Goal: Check status: Check status

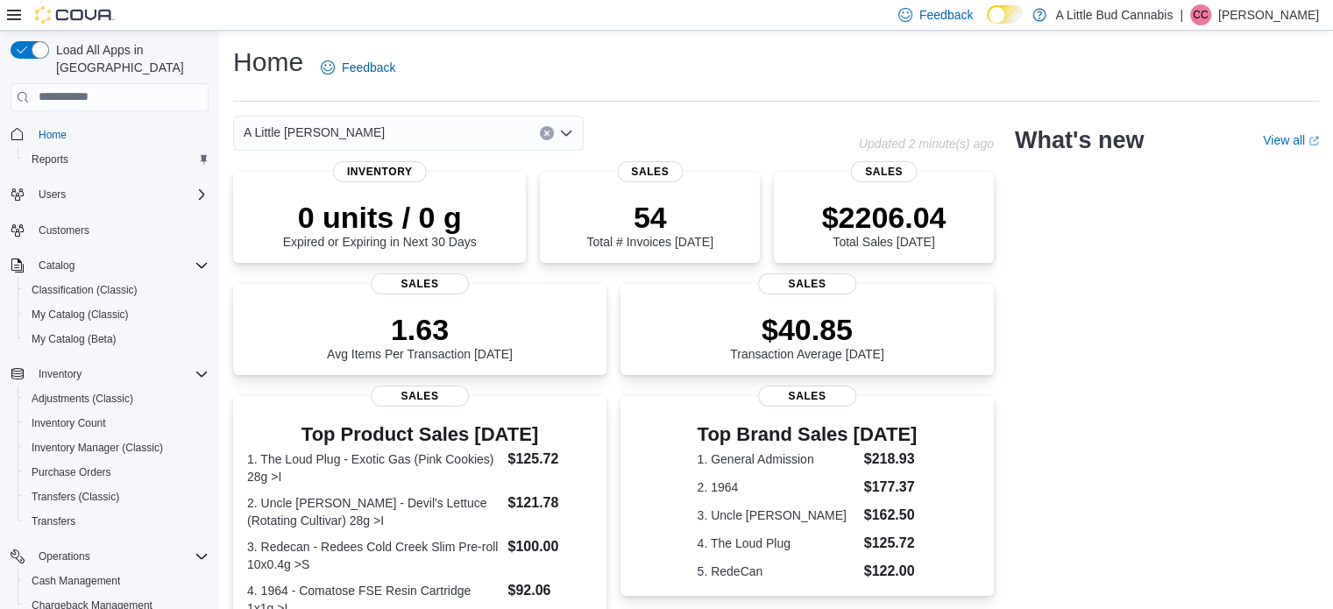
click at [616, 391] on div "0 units / 0 g Expired or Expiring in Next 30 Days Inventory 54 Total # Invoices…" at bounding box center [613, 611] width 761 height 878
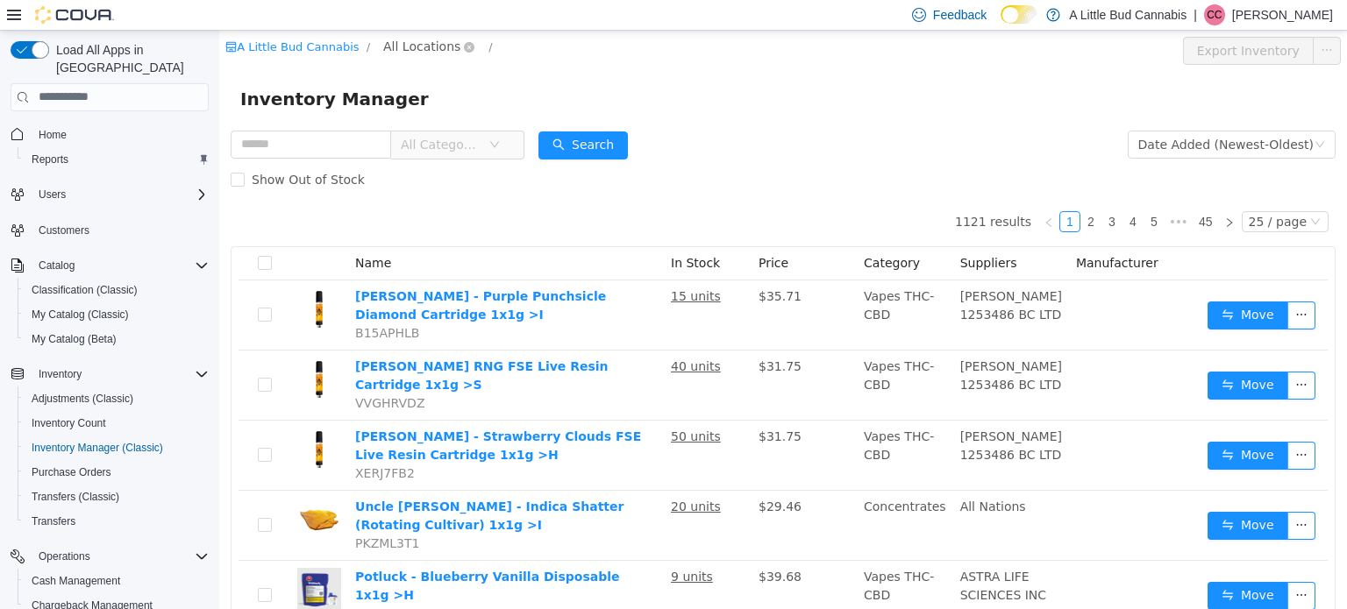
click at [409, 47] on span "All Locations" at bounding box center [421, 45] width 77 height 19
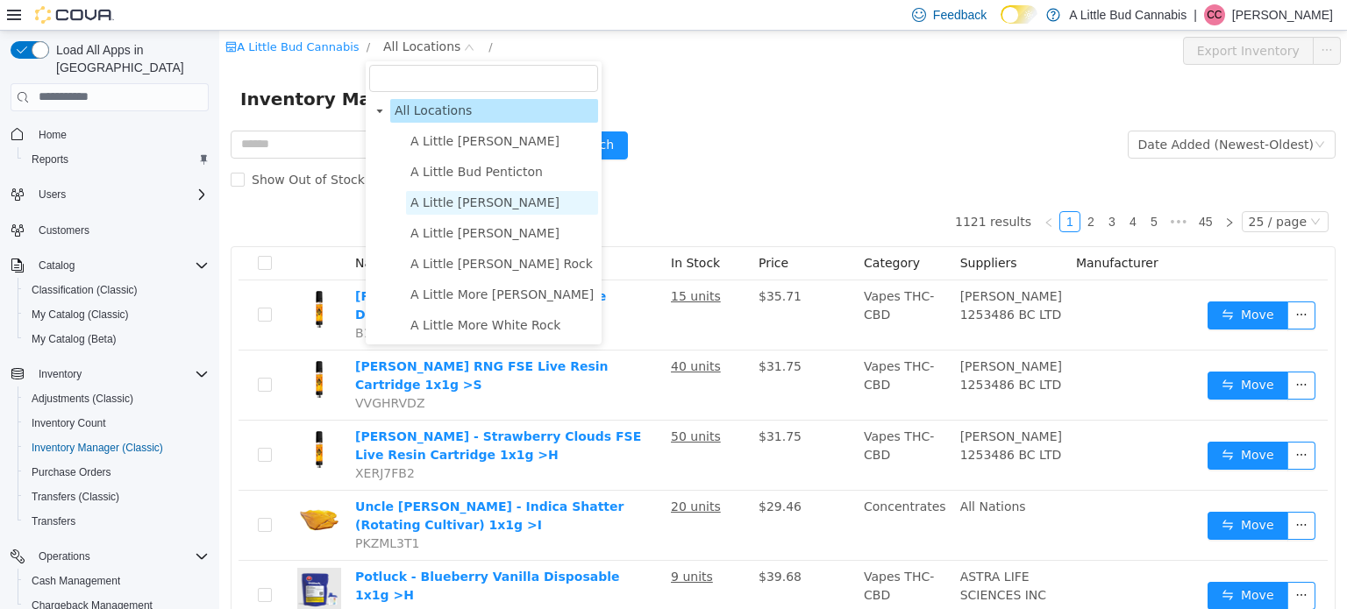
click at [432, 196] on span "A Little [PERSON_NAME]" at bounding box center [484, 202] width 149 height 14
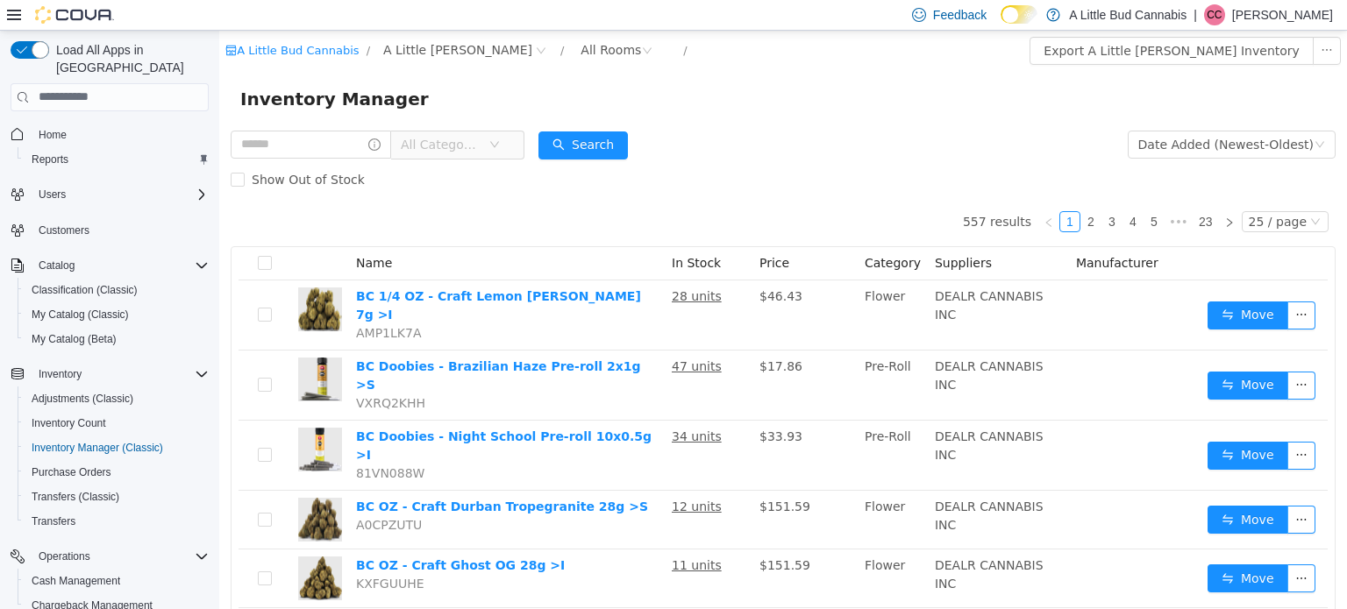
click at [460, 158] on span "All Categories" at bounding box center [450, 144] width 120 height 28
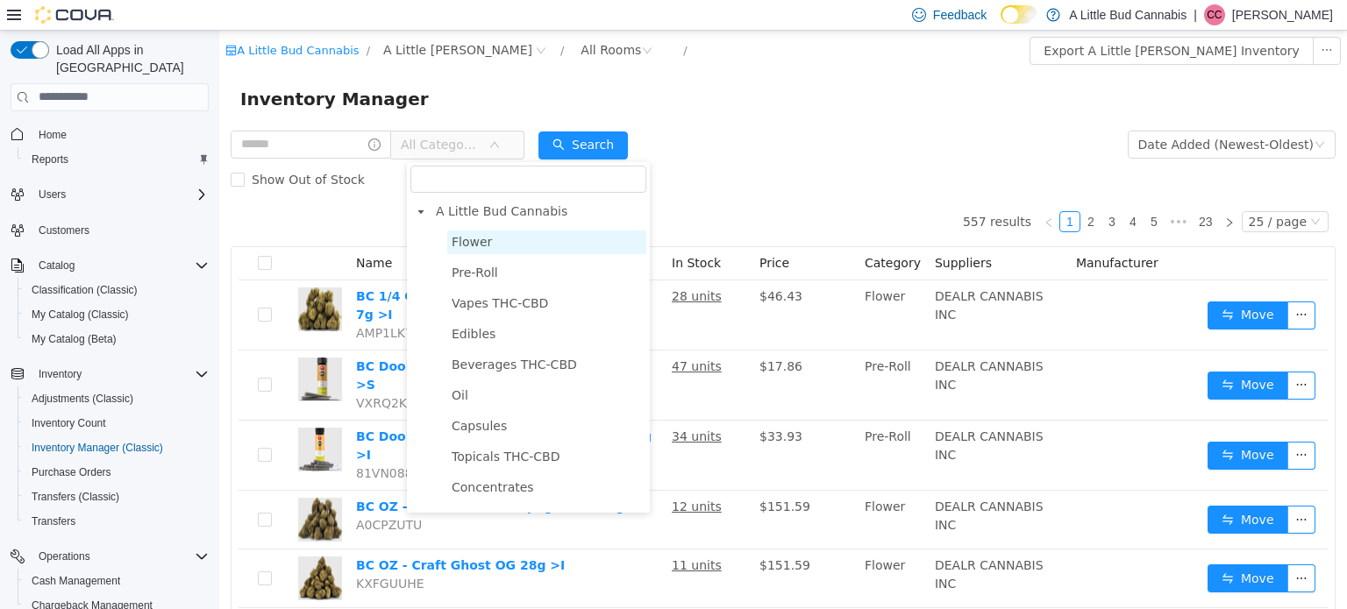
click at [466, 245] on span "Flower" at bounding box center [472, 241] width 40 height 14
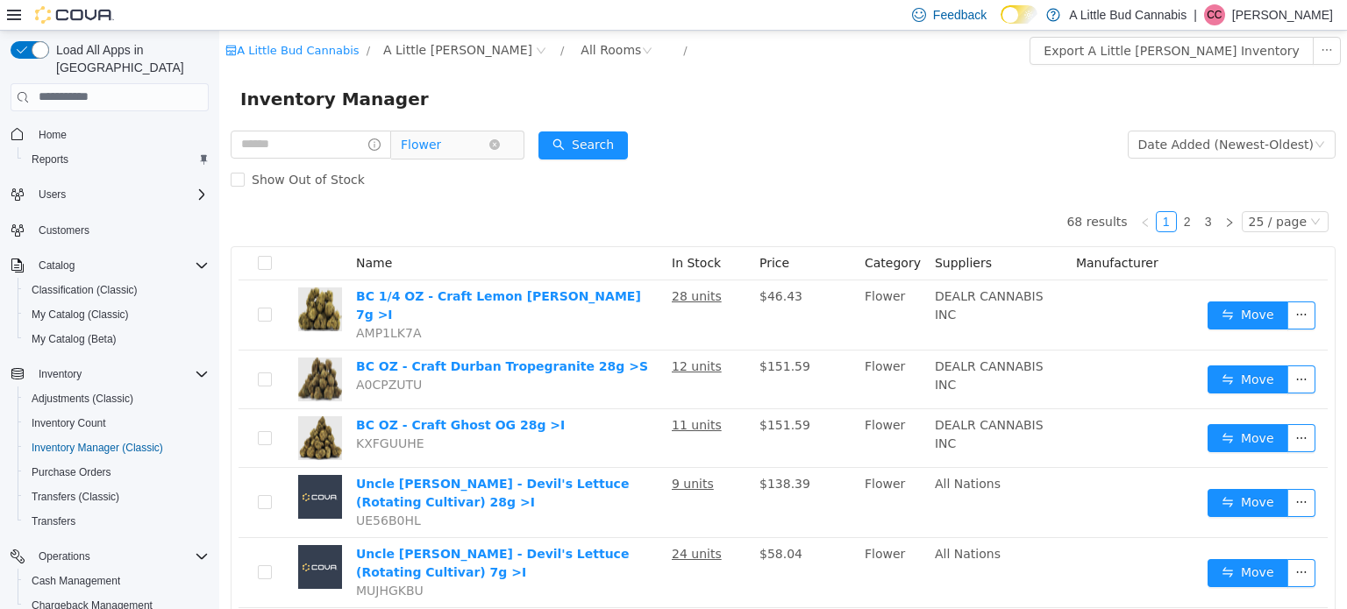
click at [488, 148] on span "Flower" at bounding box center [445, 144] width 88 height 26
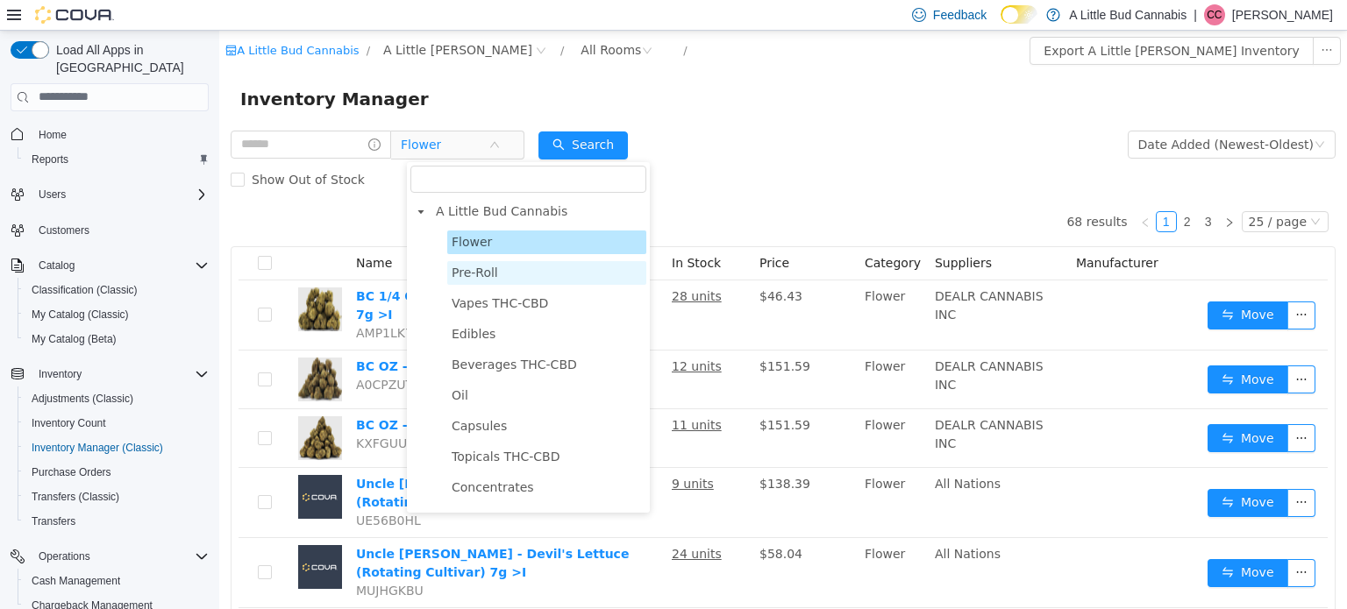
click at [473, 265] on span "Pre-Roll" at bounding box center [475, 272] width 46 height 14
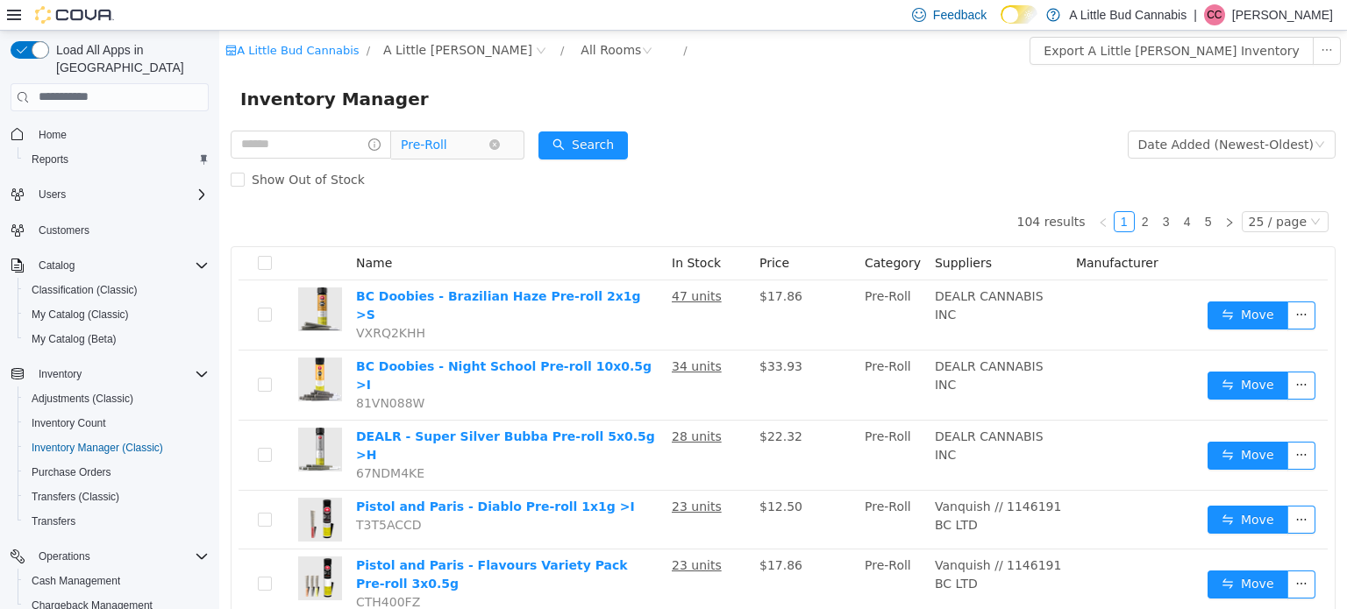
click at [478, 146] on span "Pre-Roll" at bounding box center [445, 144] width 88 height 26
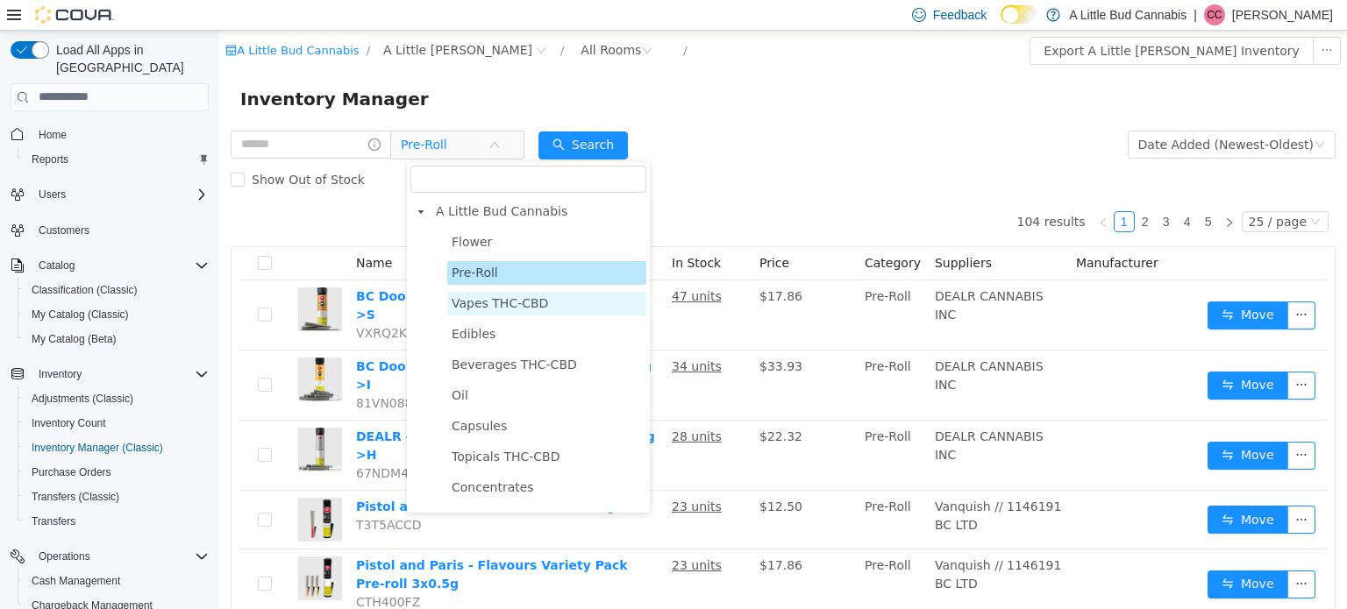
click at [470, 296] on span "Vapes THC-CBD" at bounding box center [500, 302] width 96 height 14
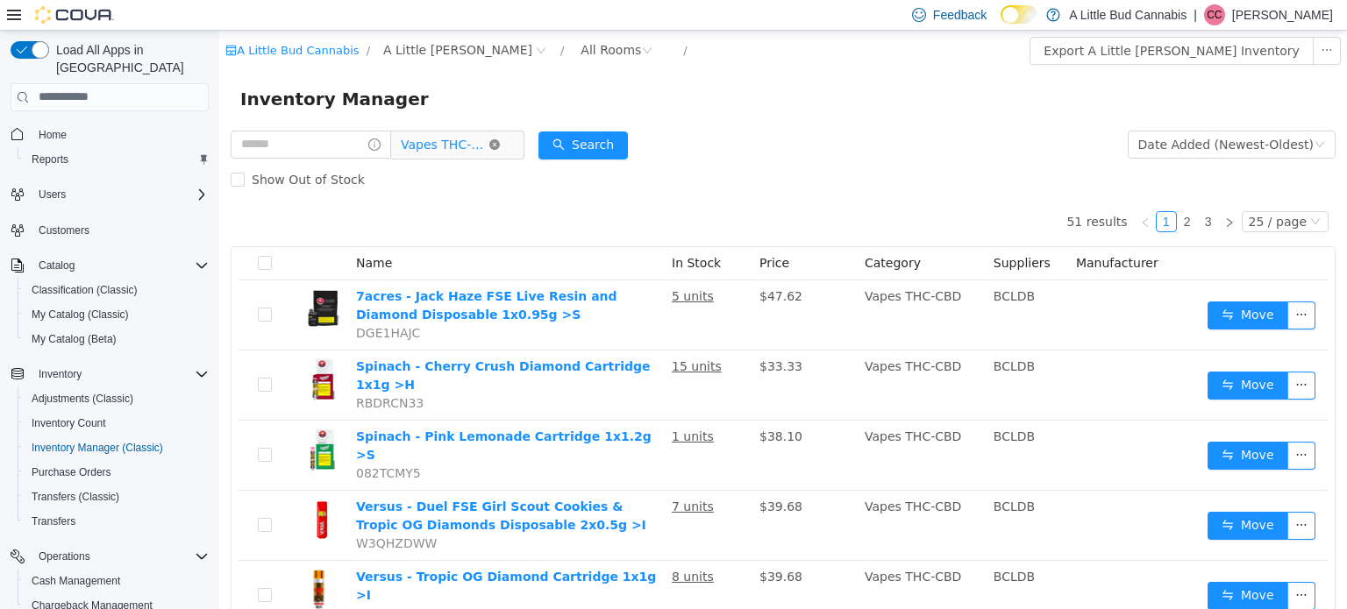
click at [500, 146] on icon "icon: close-circle" at bounding box center [494, 144] width 11 height 11
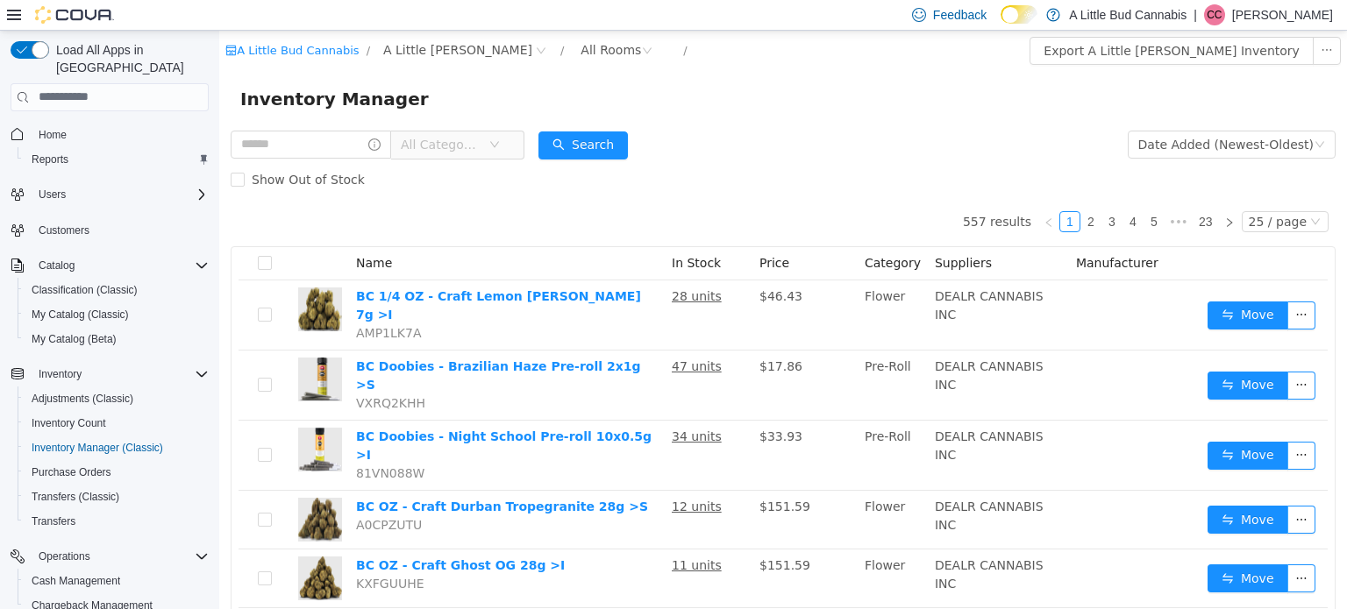
click at [480, 150] on span "All Categories" at bounding box center [441, 144] width 80 height 18
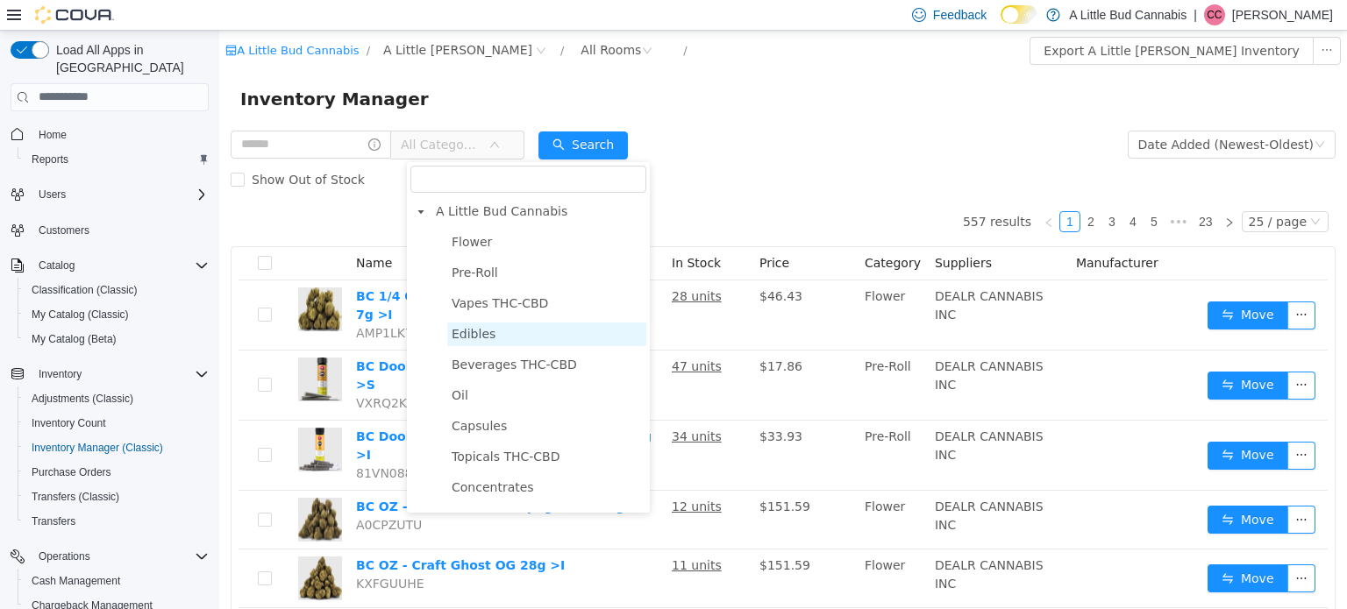
click at [491, 332] on span "Edibles" at bounding box center [546, 334] width 199 height 24
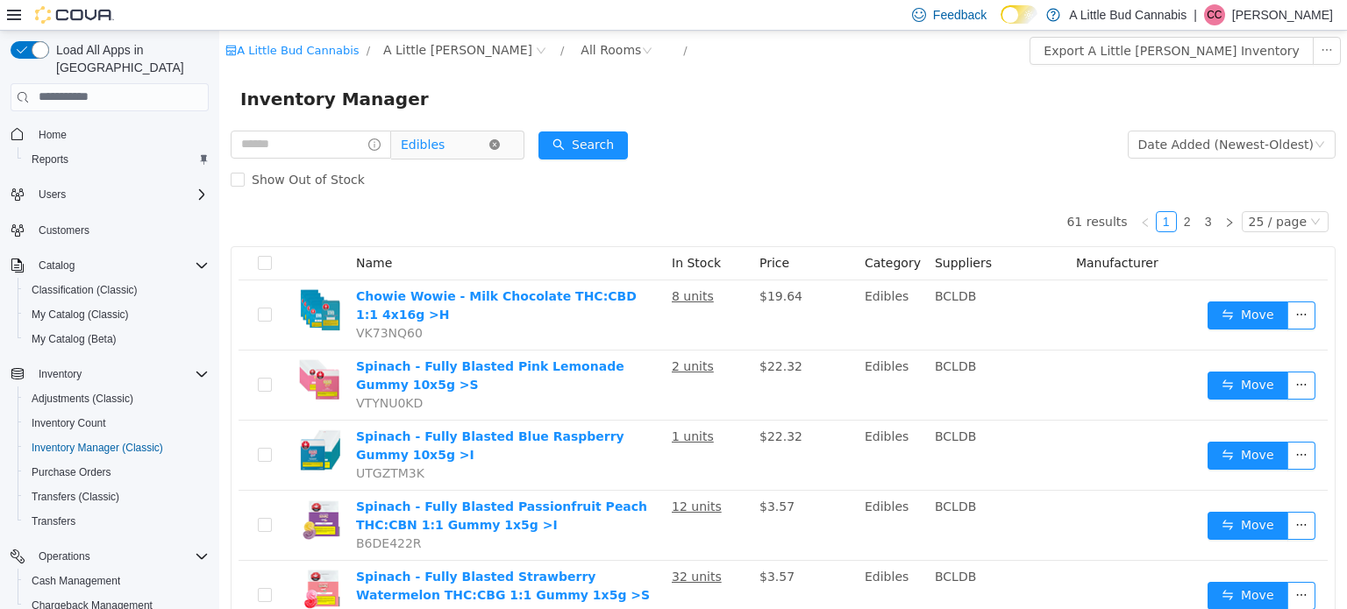
click at [500, 149] on icon "icon: close-circle" at bounding box center [494, 144] width 11 height 11
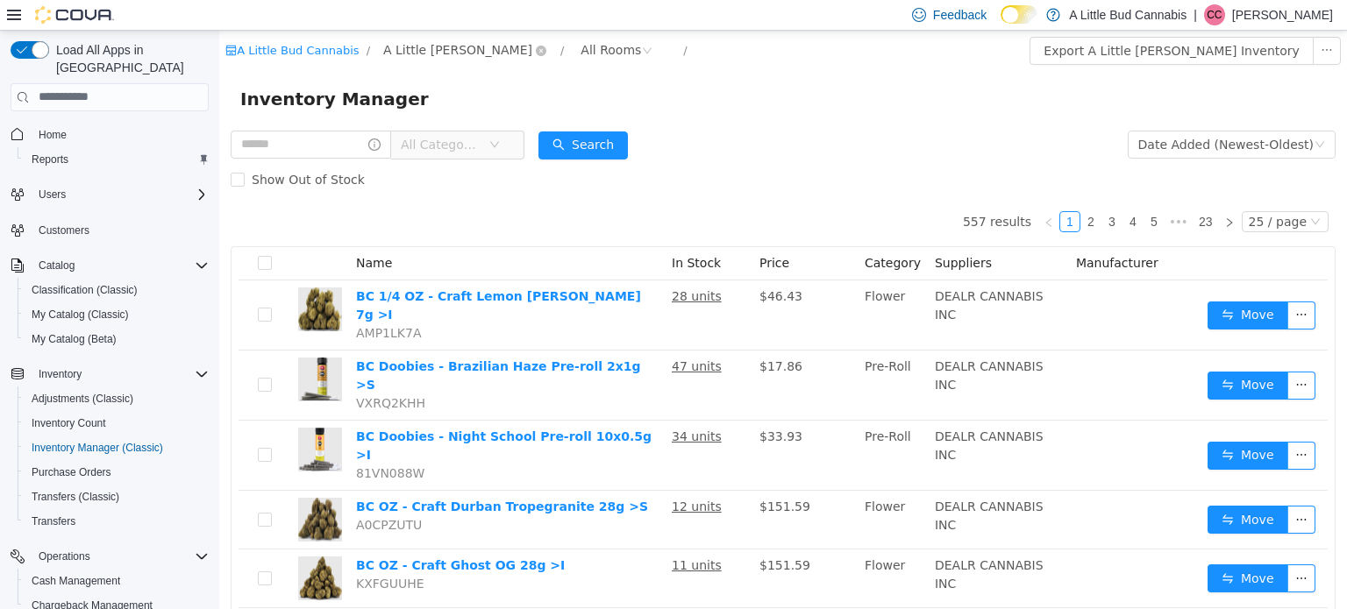
click at [446, 47] on span "A Little [PERSON_NAME]" at bounding box center [457, 48] width 149 height 19
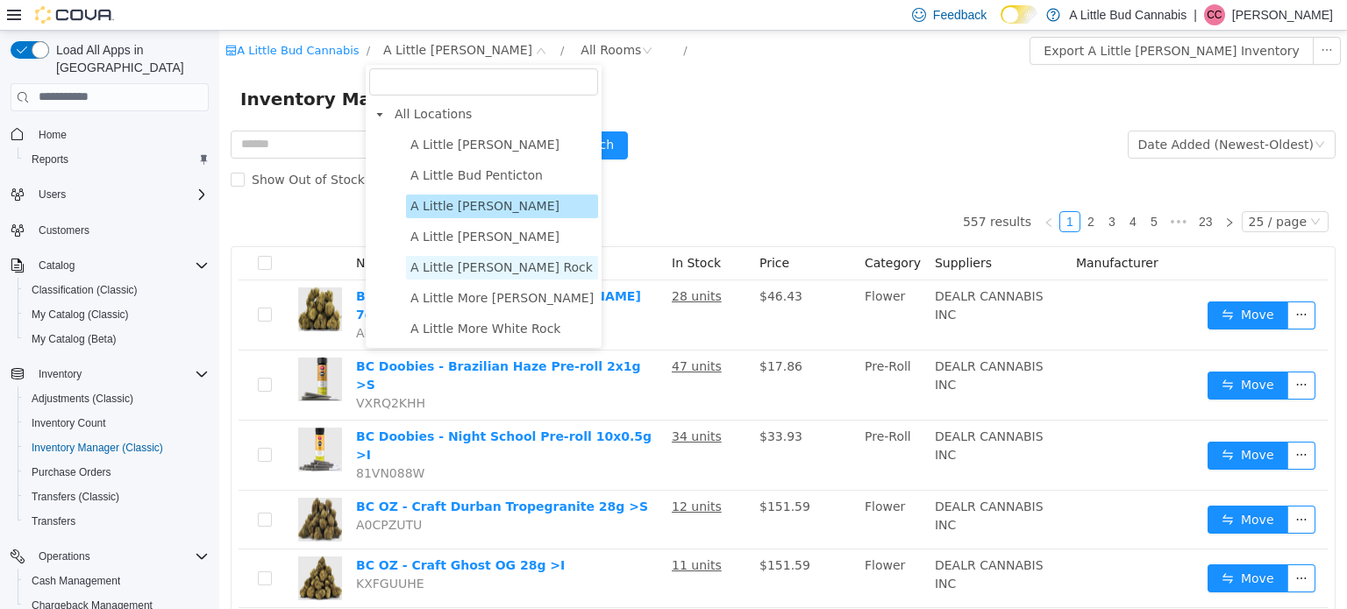
click at [460, 274] on span "A Little [PERSON_NAME] Rock" at bounding box center [501, 267] width 182 height 14
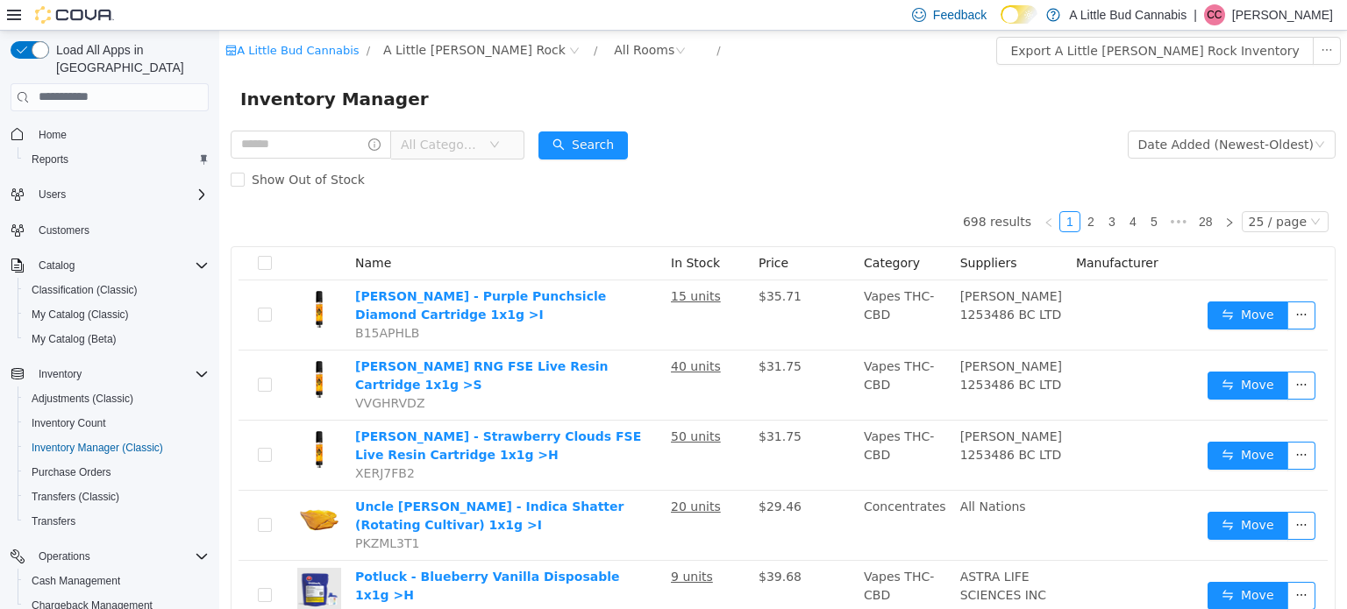
click at [480, 146] on span "All Categories" at bounding box center [441, 144] width 80 height 18
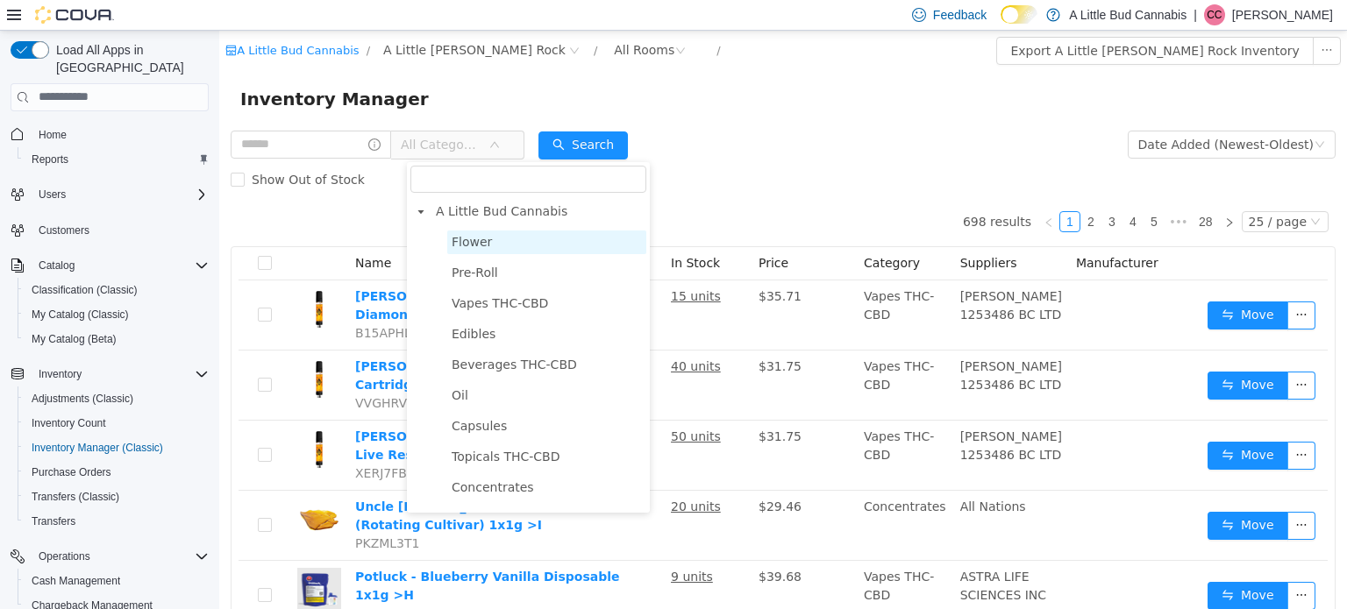
click at [478, 239] on span "Flower" at bounding box center [472, 241] width 40 height 14
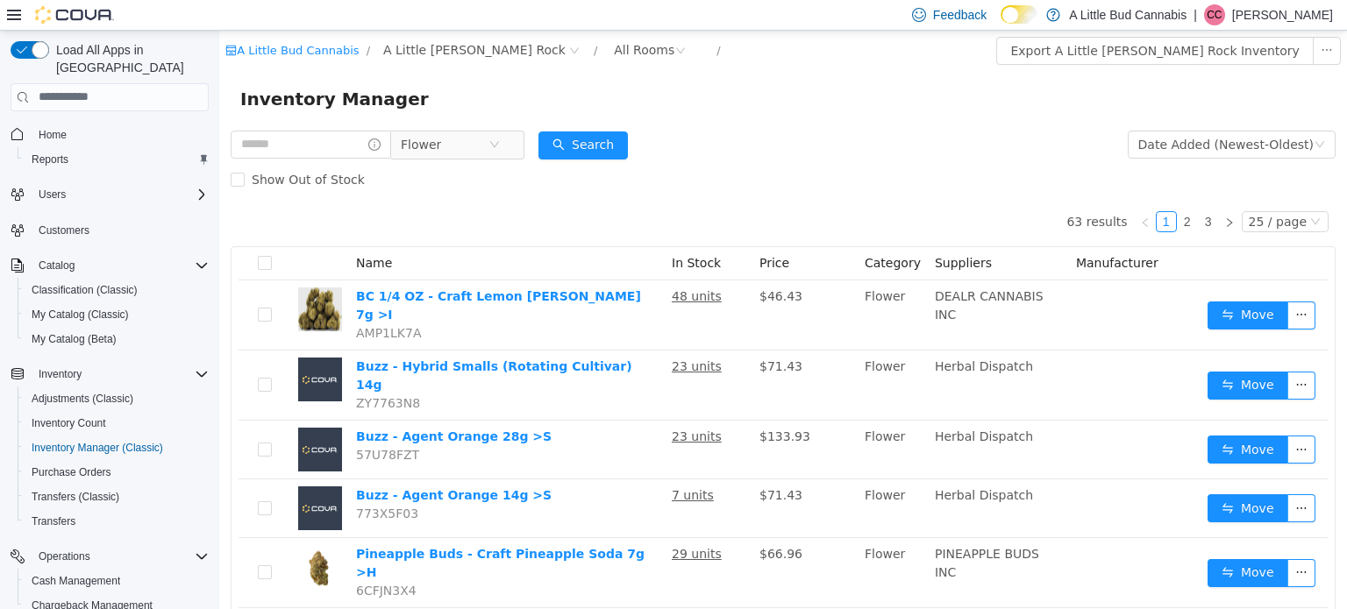
click at [500, 146] on icon "icon: close-circle" at bounding box center [494, 144] width 11 height 11
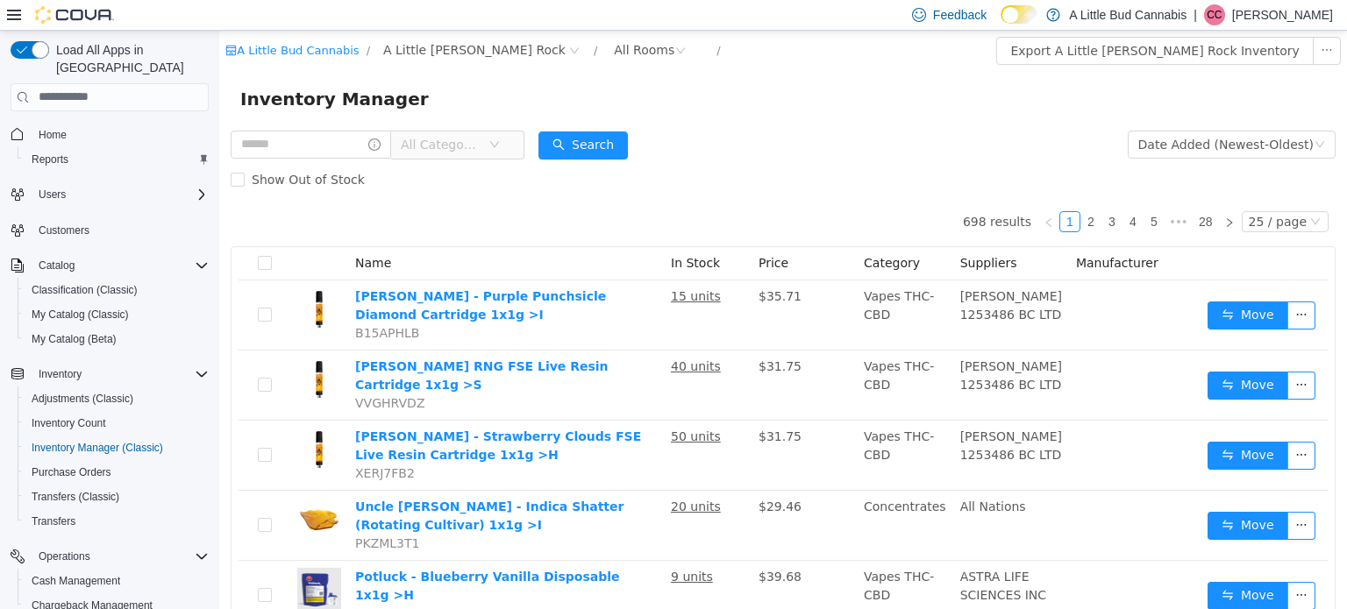
click at [463, 153] on span "All Categories" at bounding box center [441, 144] width 80 height 18
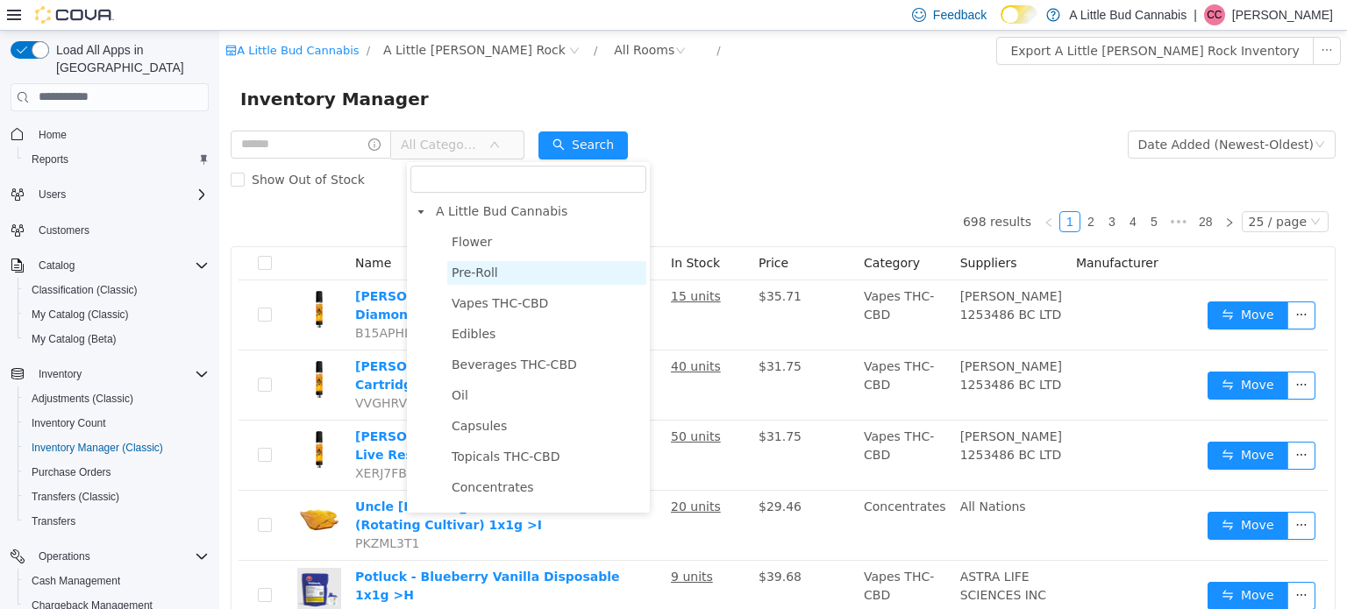
click at [467, 273] on span "Pre-Roll" at bounding box center [475, 272] width 46 height 14
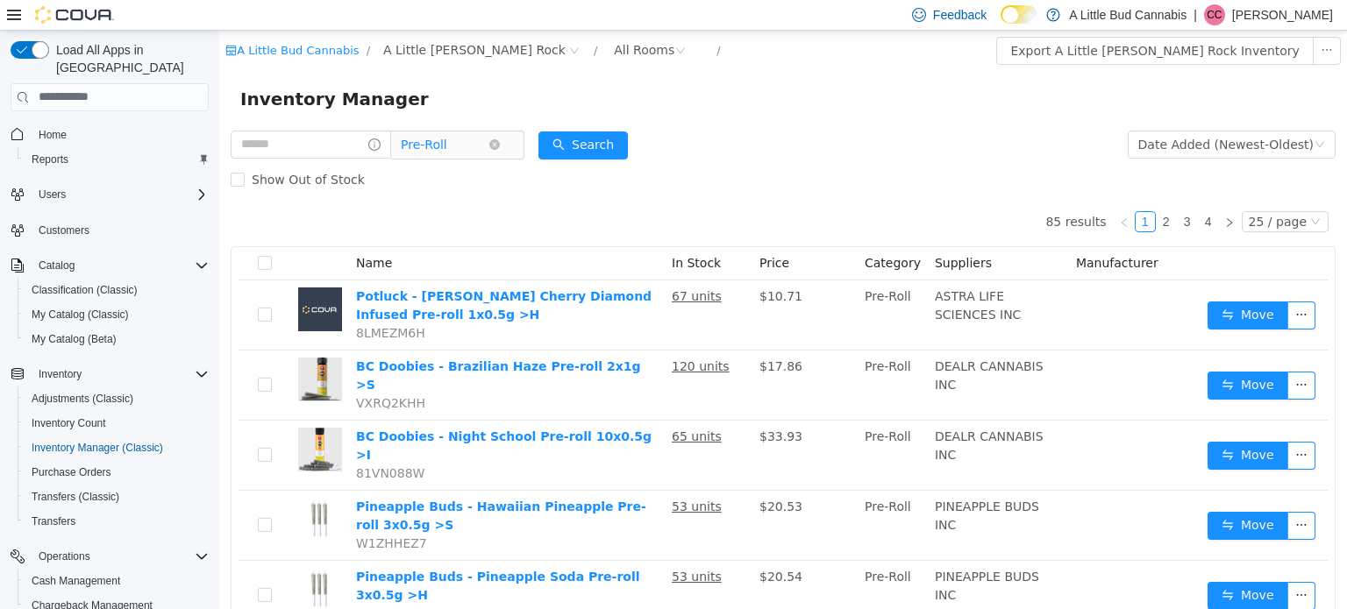
click at [473, 156] on span "Pre-Roll" at bounding box center [445, 144] width 88 height 26
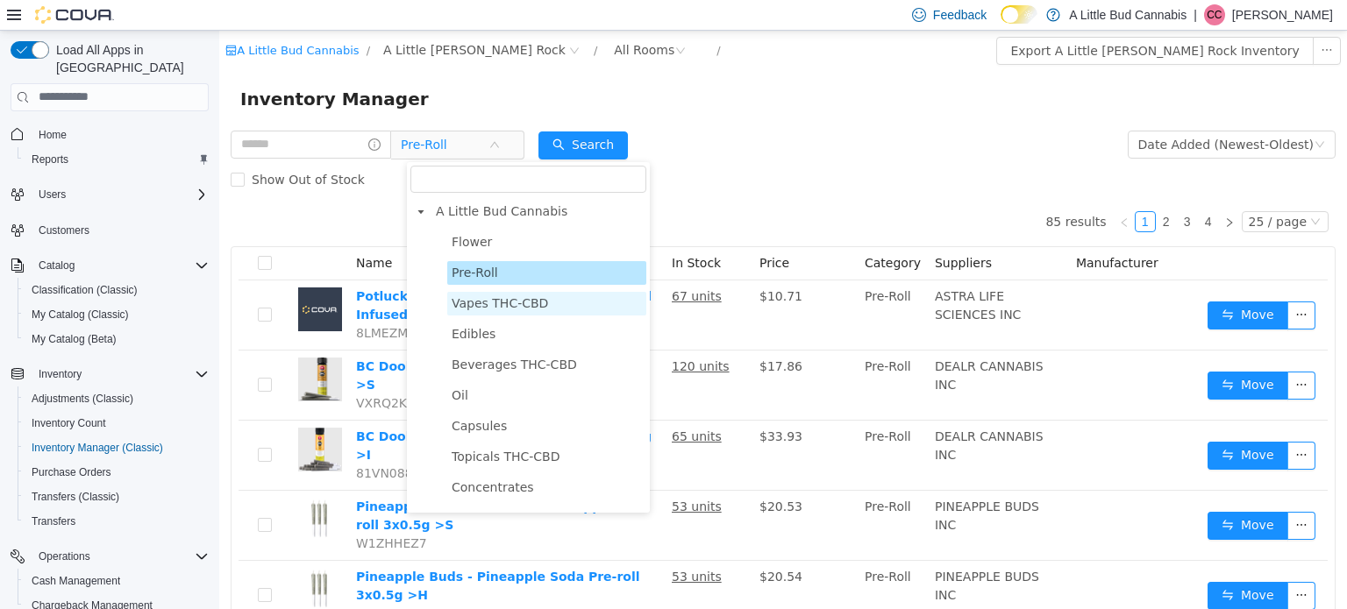
click at [457, 300] on span "Vapes THC-CBD" at bounding box center [500, 302] width 96 height 14
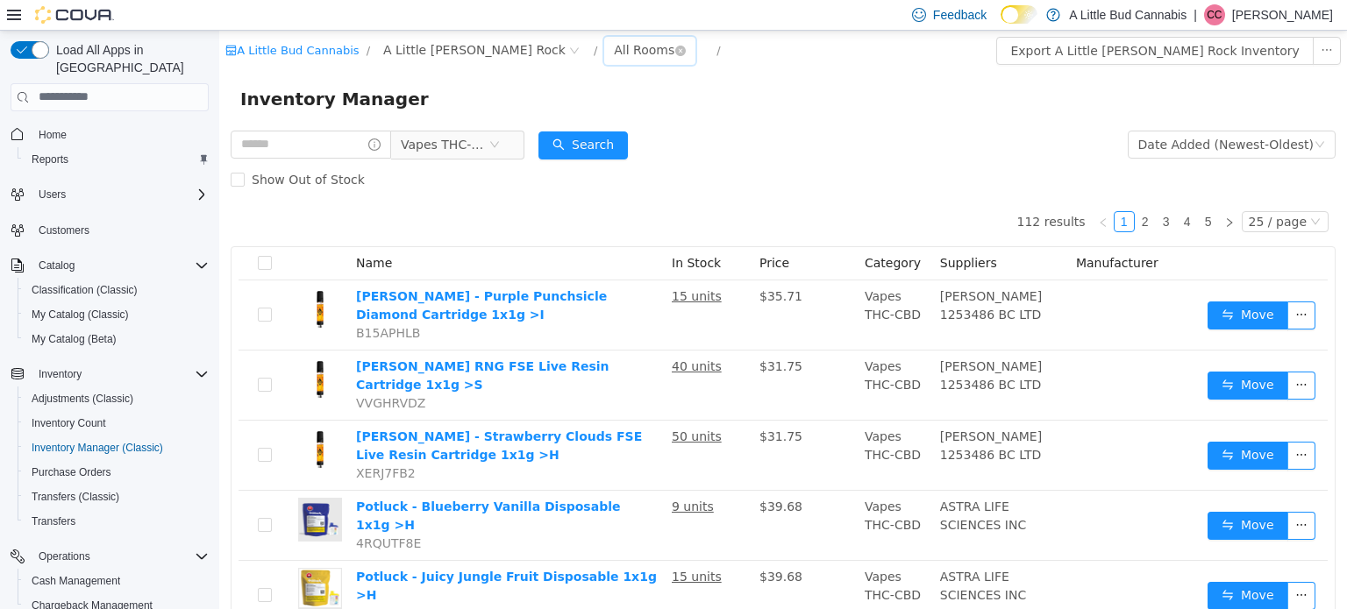
click at [614, 51] on div "All Rooms" at bounding box center [644, 49] width 60 height 26
click at [575, 114] on li "Fulfillment" at bounding box center [590, 113] width 105 height 28
click at [480, 140] on span "Vapes THC-CBD" at bounding box center [445, 144] width 88 height 26
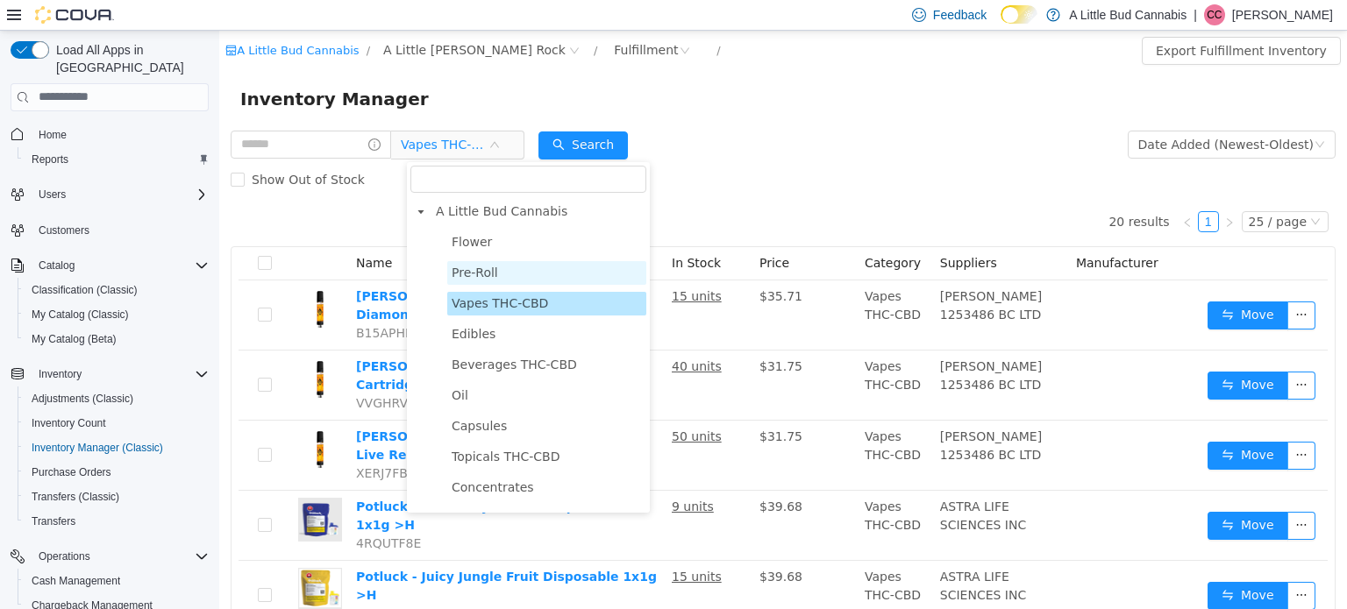
click at [462, 273] on span "Pre-Roll" at bounding box center [475, 272] width 46 height 14
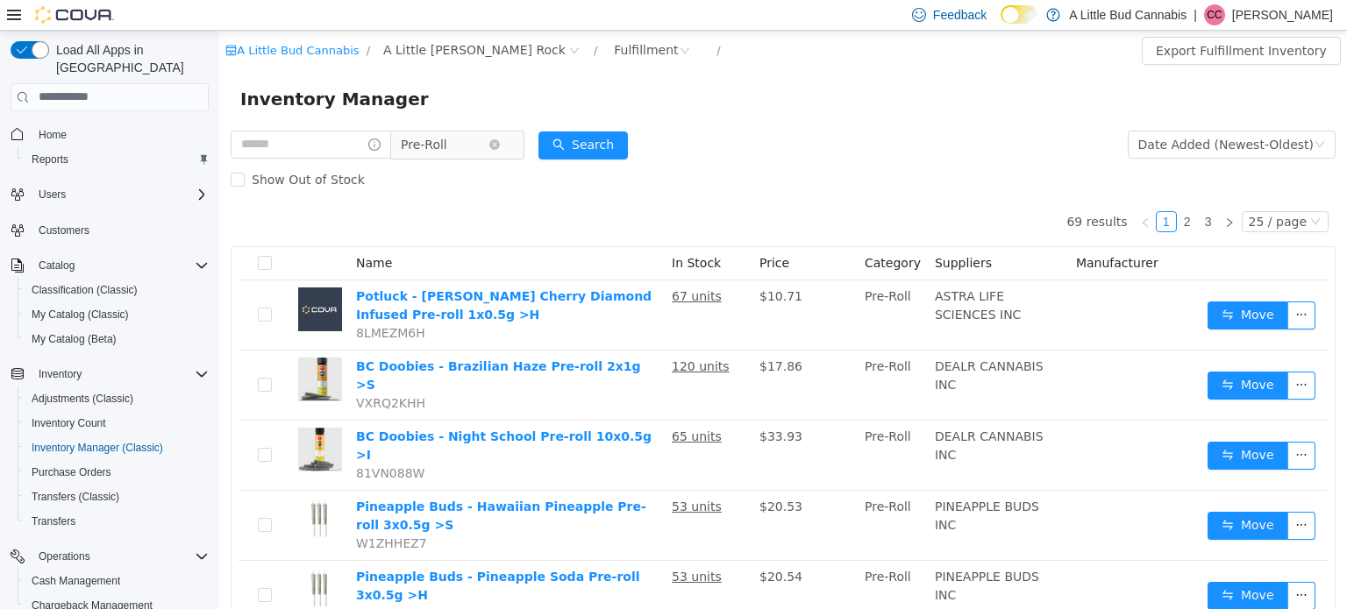
click at [485, 143] on span "Pre-Roll" at bounding box center [445, 144] width 88 height 26
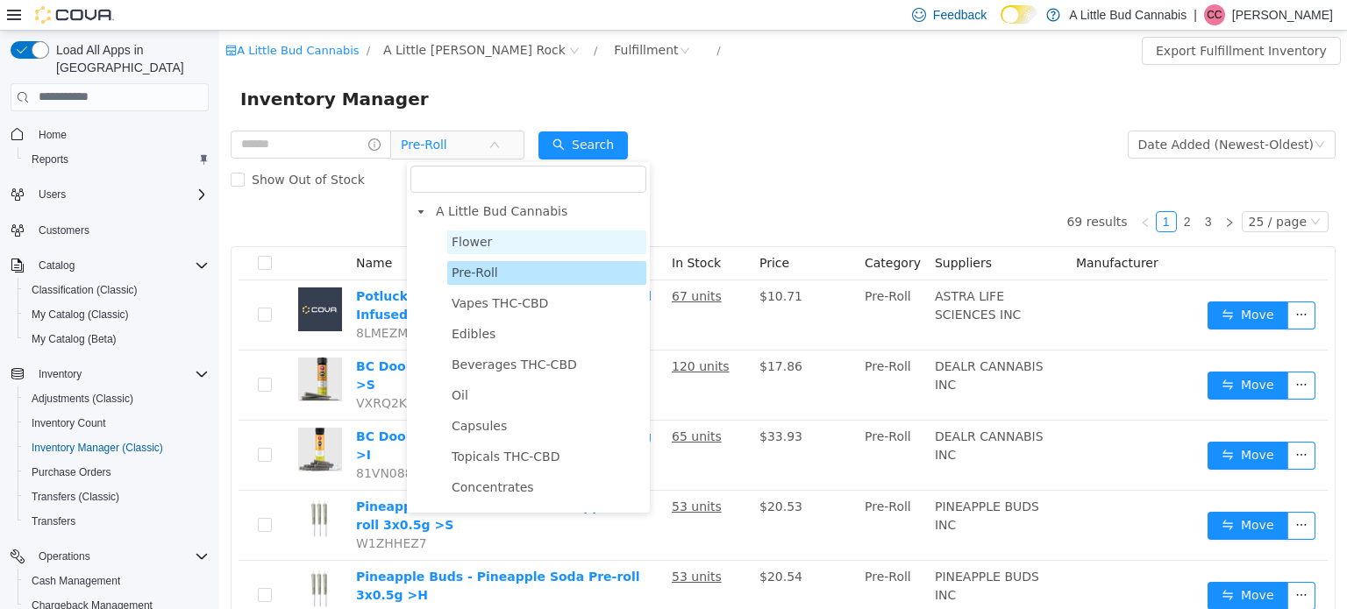
click at [469, 236] on span "Flower" at bounding box center [472, 241] width 40 height 14
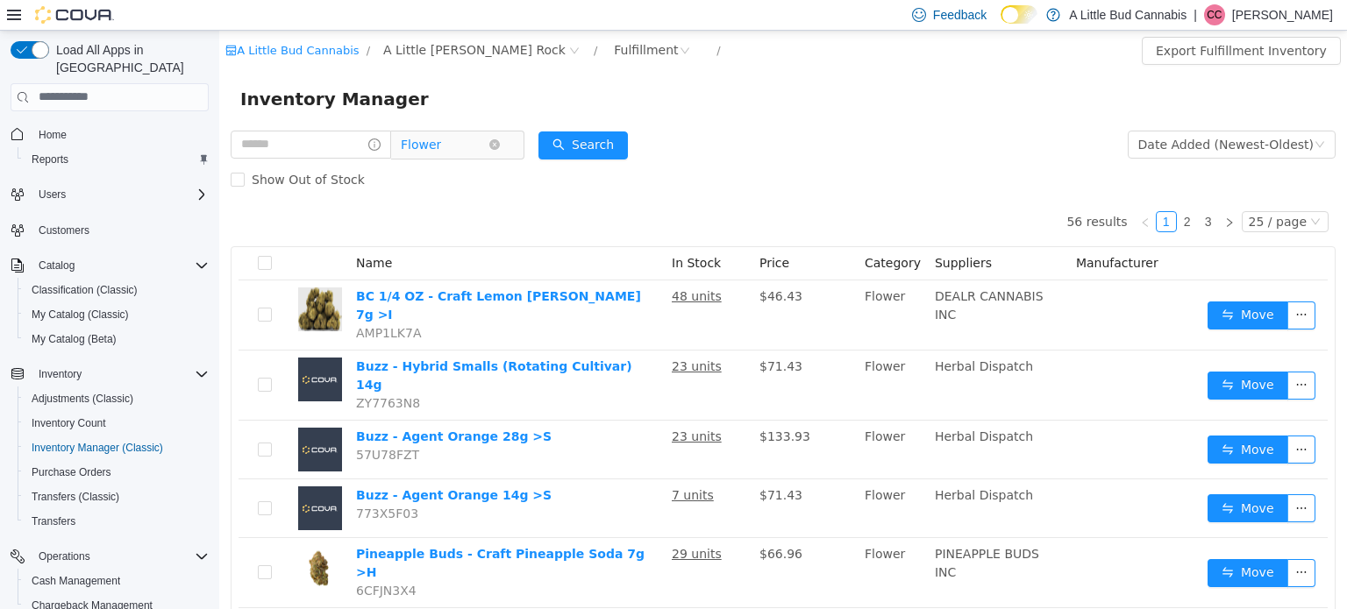
click at [488, 135] on span "Flower" at bounding box center [445, 144] width 88 height 26
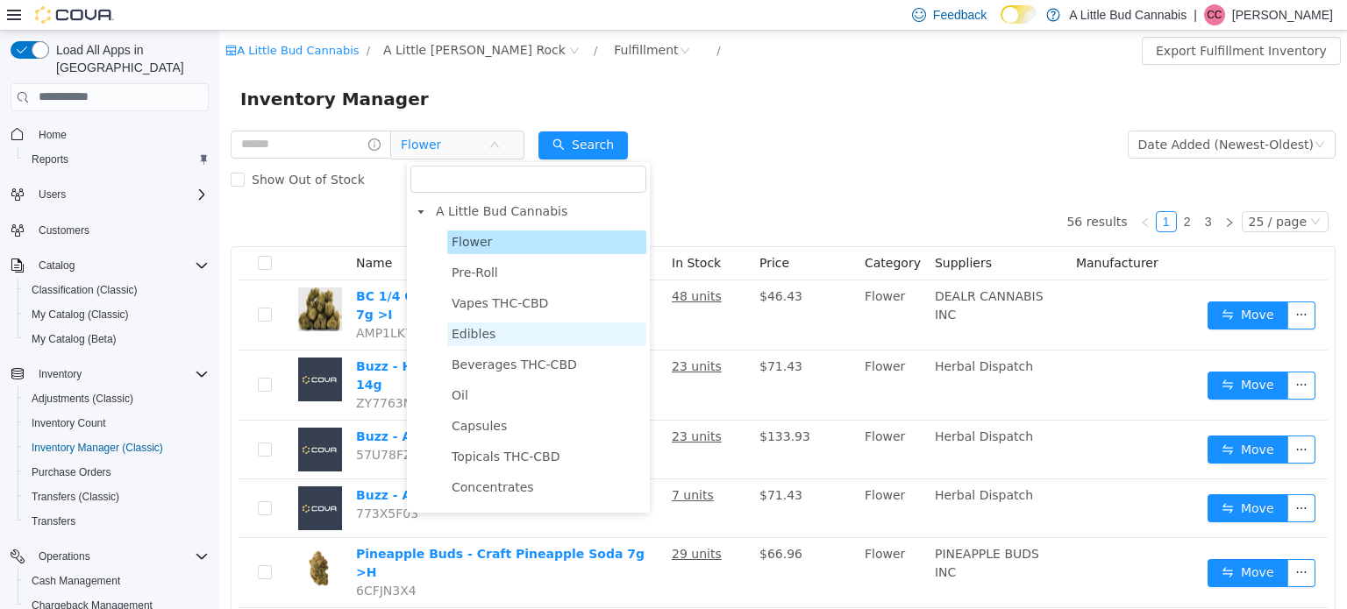
click at [494, 329] on span "Edibles" at bounding box center [546, 334] width 199 height 24
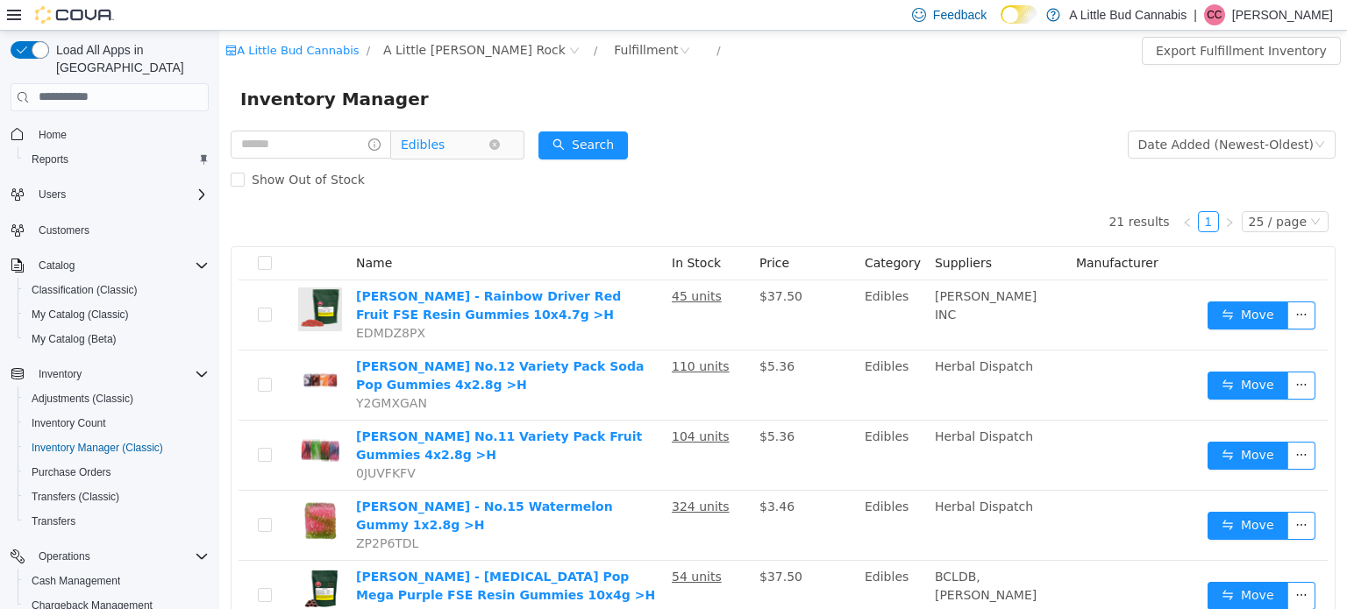
click at [488, 144] on span "Edibles" at bounding box center [445, 144] width 88 height 26
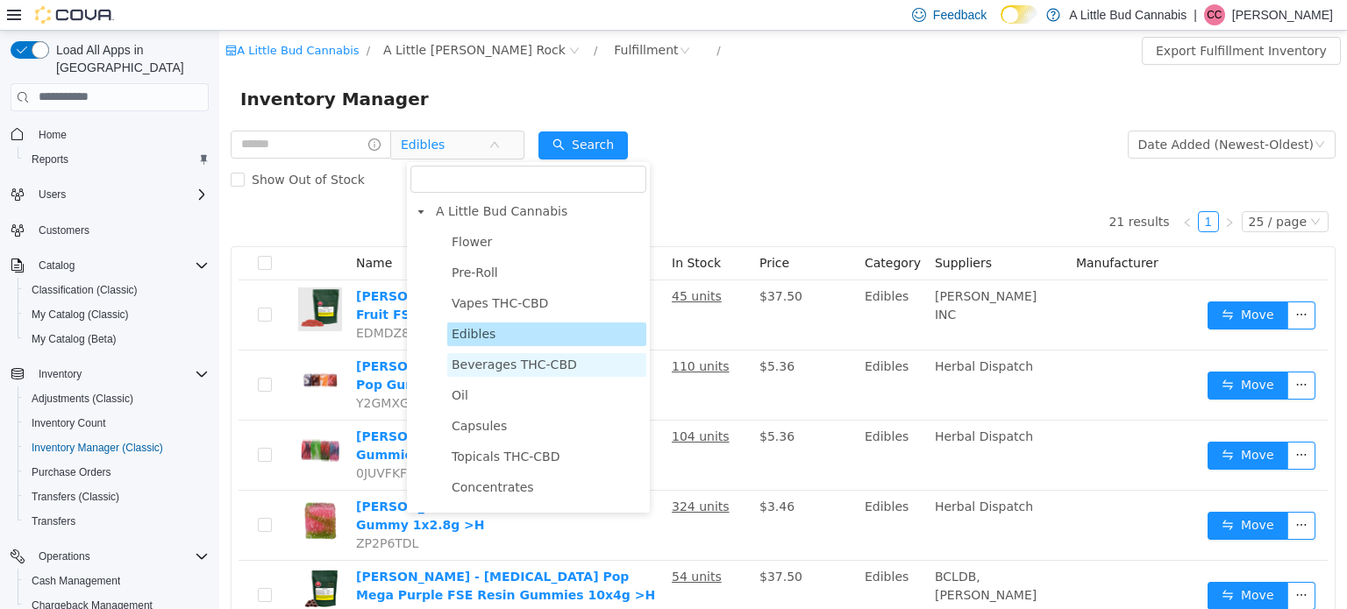
click at [480, 364] on span "Beverages THC-CBD" at bounding box center [514, 364] width 125 height 14
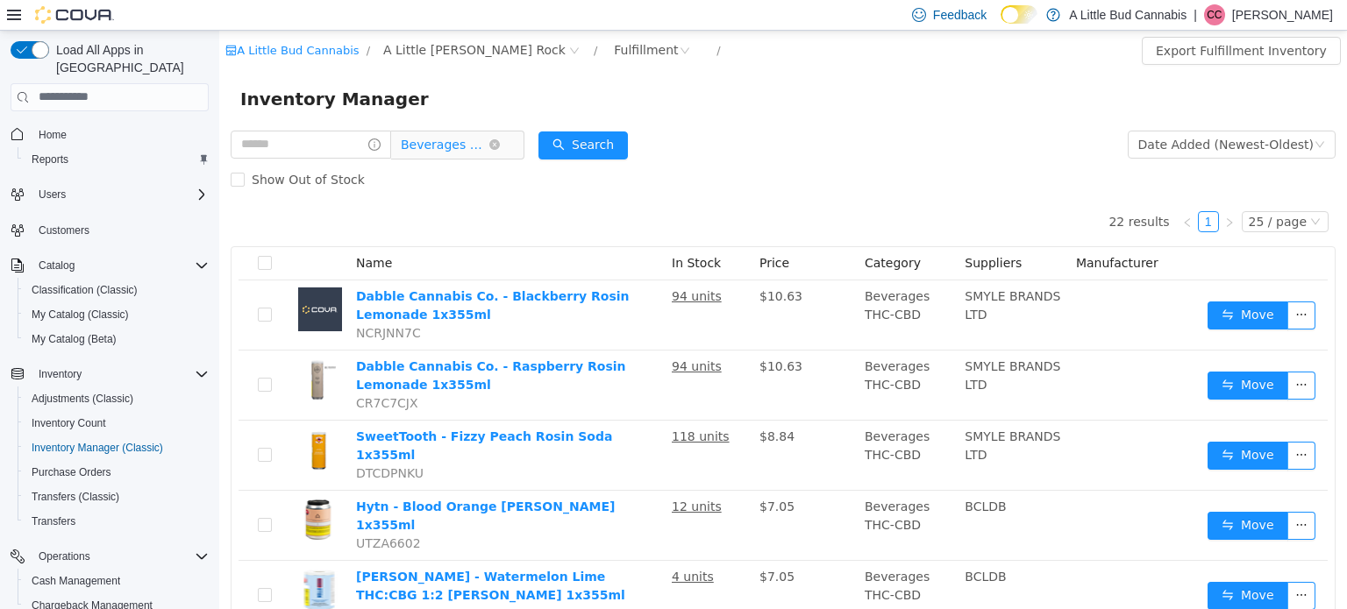
click at [478, 146] on span "Beverages THC-CBD" at bounding box center [445, 144] width 88 height 26
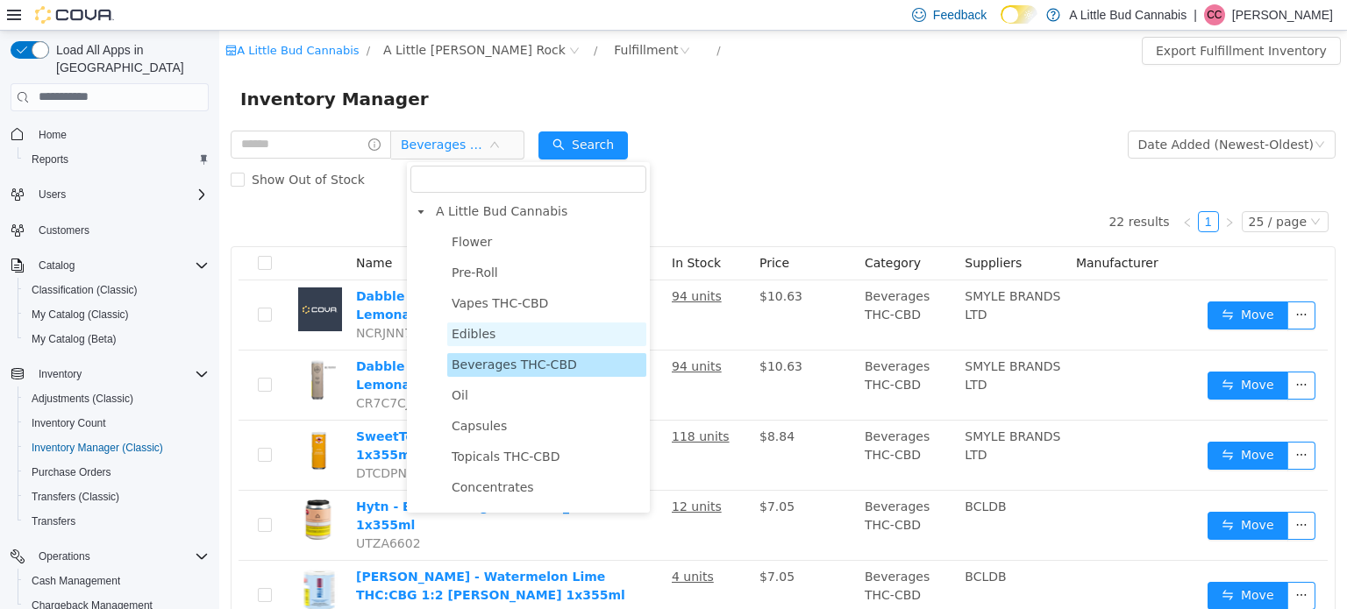
click at [492, 329] on span "Edibles" at bounding box center [546, 334] width 199 height 24
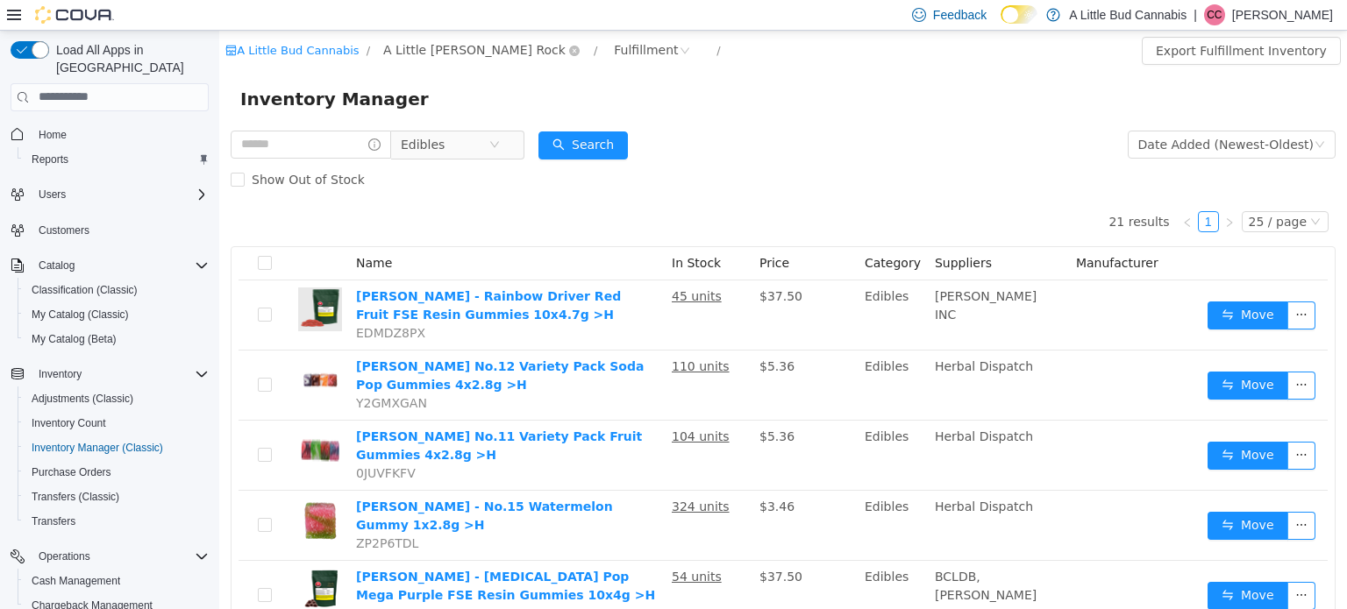
click at [449, 53] on span "A Little [PERSON_NAME] Rock" at bounding box center [474, 48] width 182 height 19
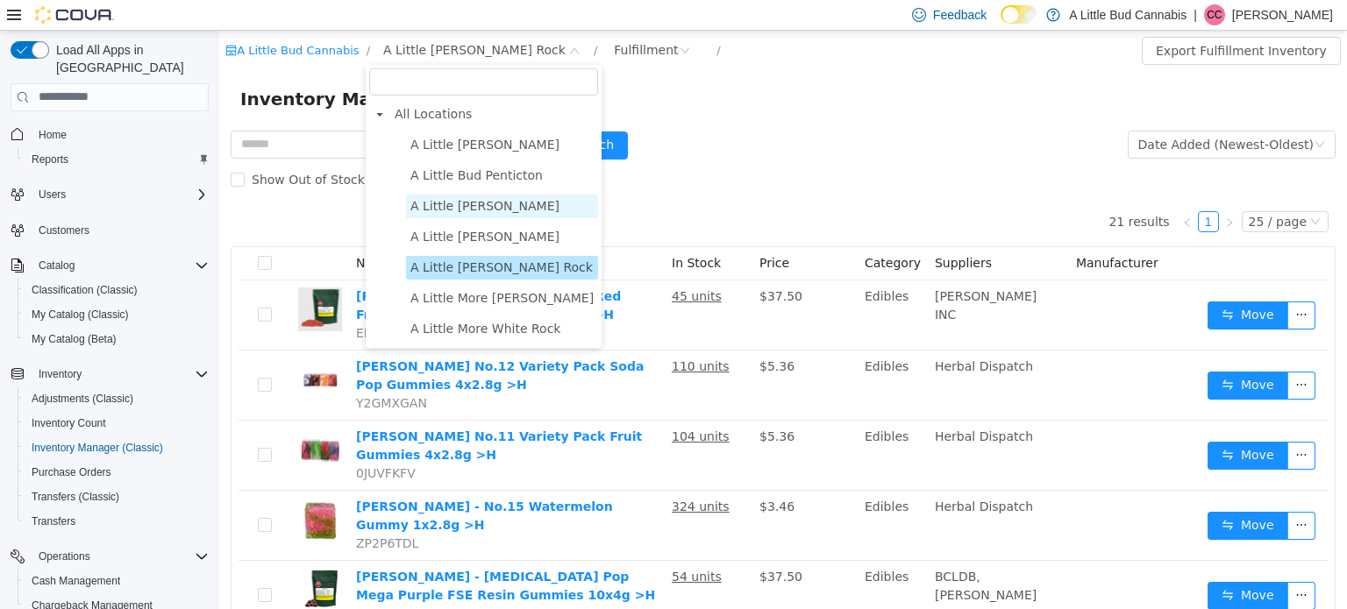
click at [478, 203] on span "A Little [PERSON_NAME]" at bounding box center [484, 205] width 149 height 14
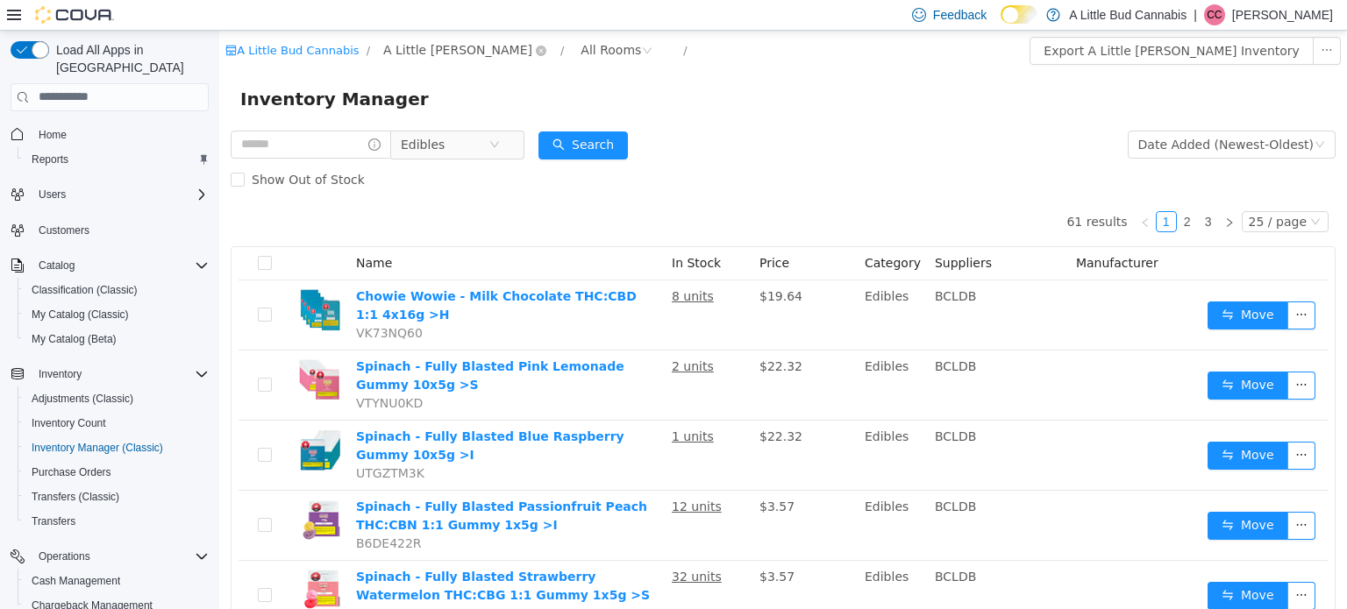
click at [458, 45] on span "A Little [PERSON_NAME]" at bounding box center [457, 48] width 149 height 19
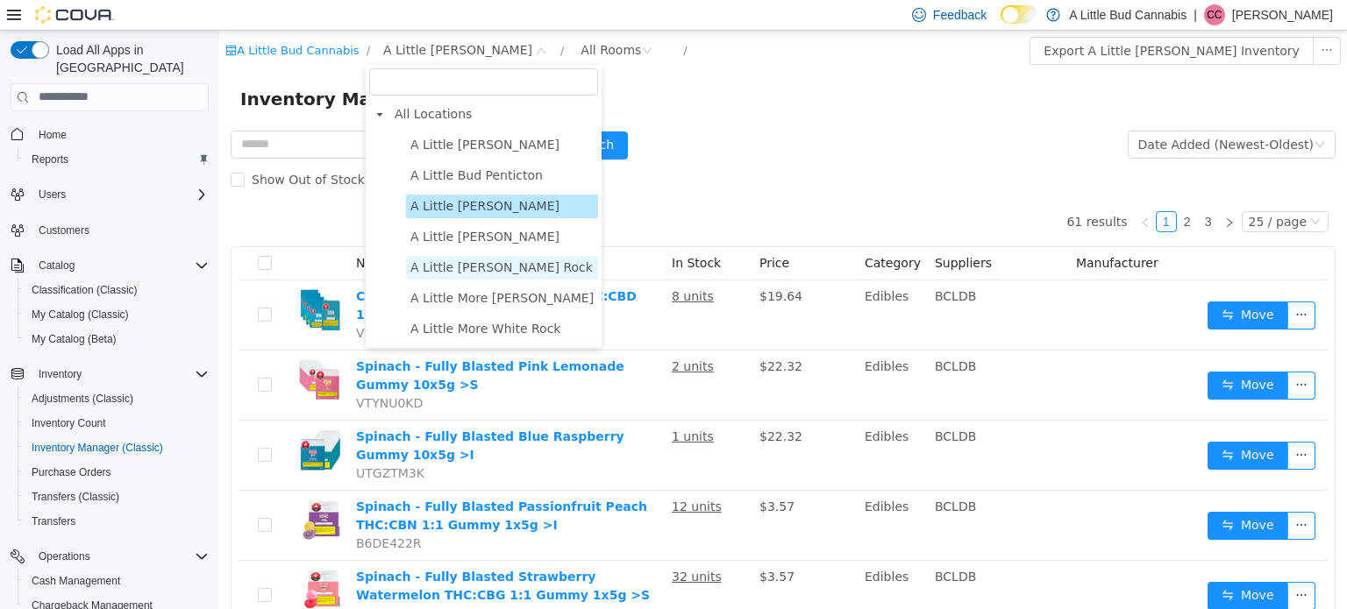
click at [491, 271] on span "A Little [PERSON_NAME] Rock" at bounding box center [501, 267] width 182 height 14
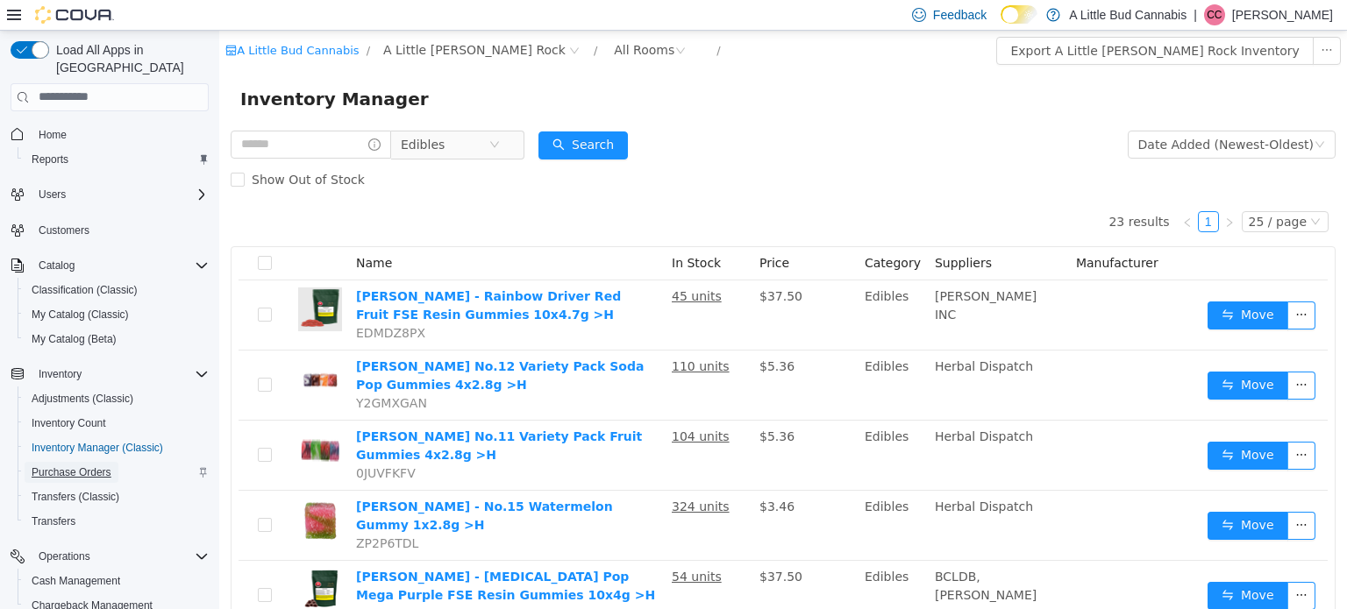
click at [84, 466] on span "Purchase Orders" at bounding box center [72, 473] width 80 height 14
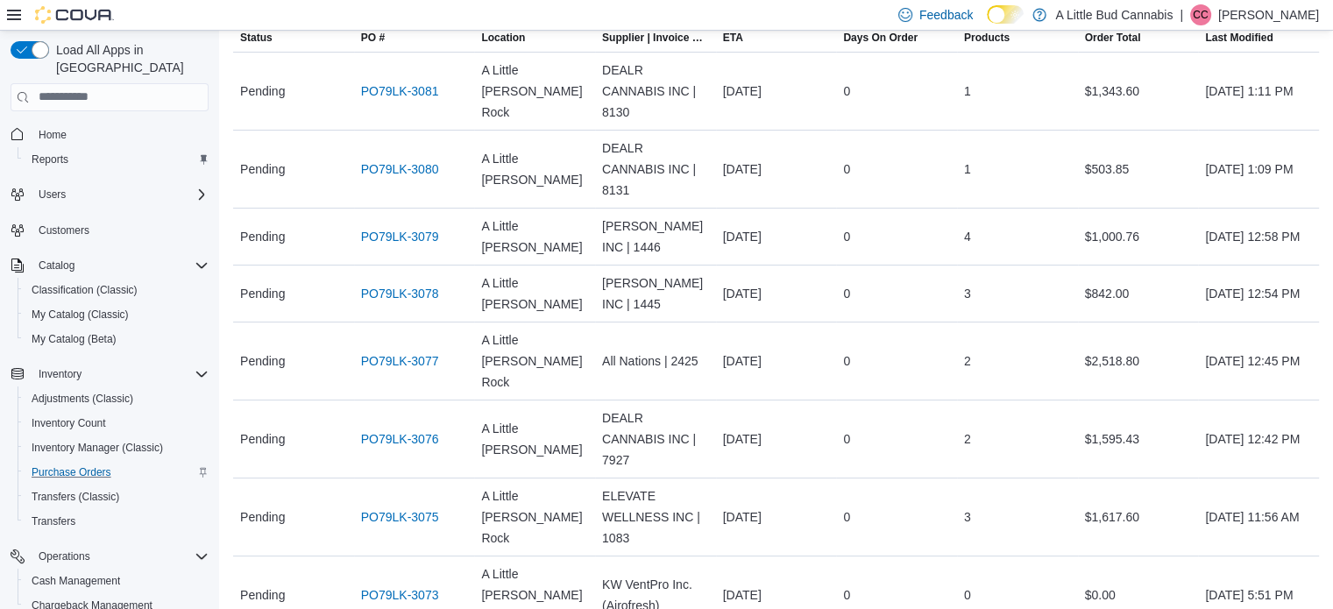
scroll to position [200, 0]
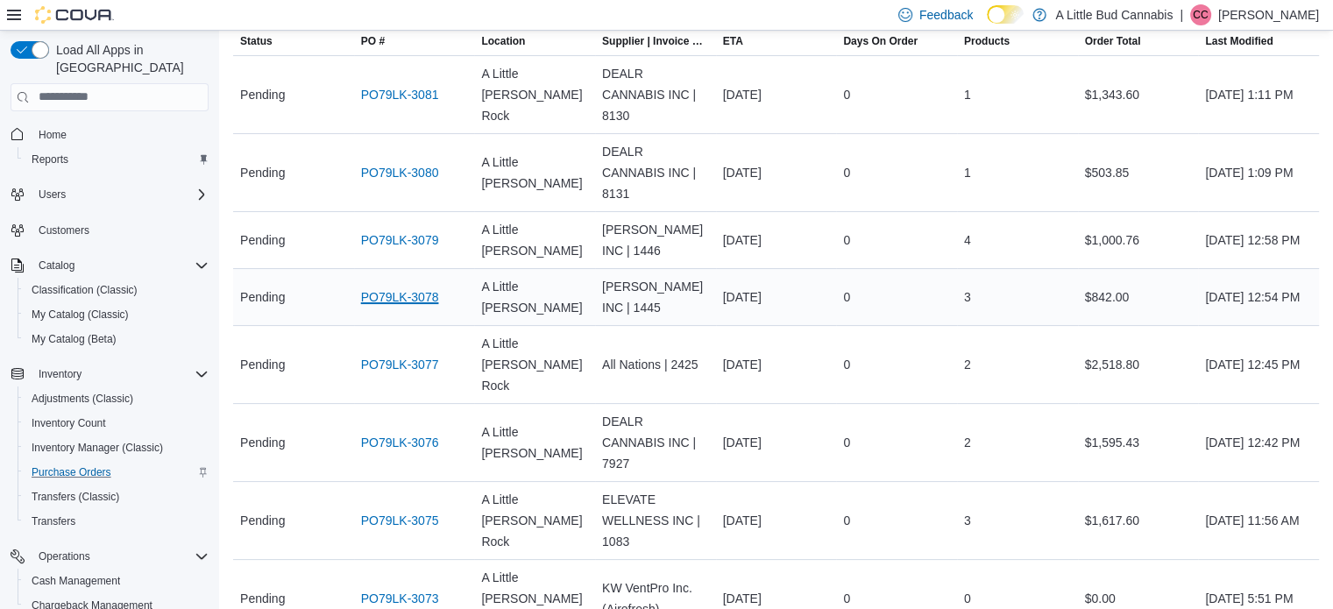
click at [415, 287] on link "PO79LK-3078" at bounding box center [400, 297] width 78 height 21
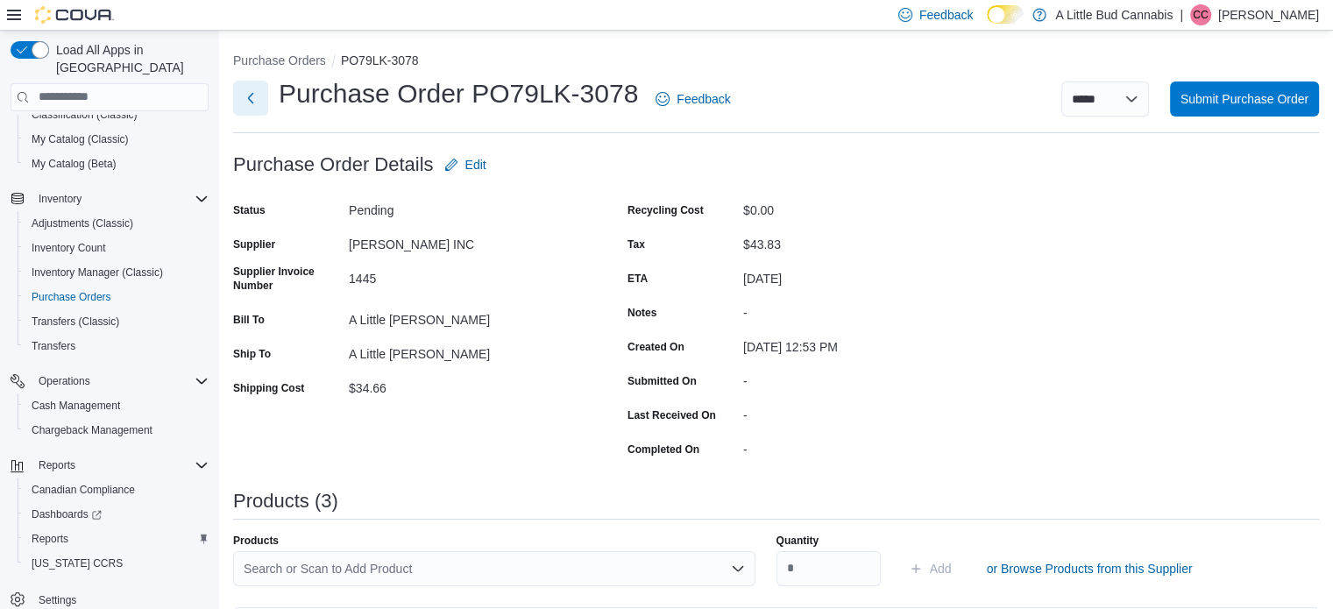
click at [245, 107] on button "Next" at bounding box center [250, 98] width 35 height 35
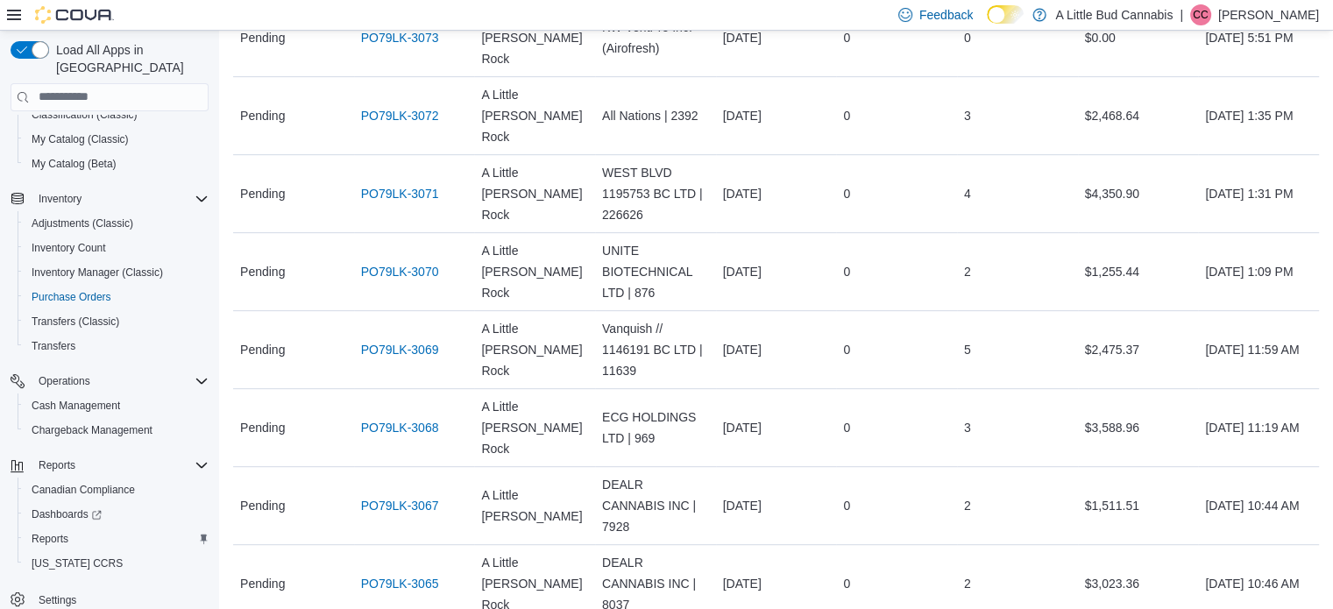
scroll to position [761, 0]
click at [402, 495] on link "PO79LK-3067" at bounding box center [400, 505] width 78 height 21
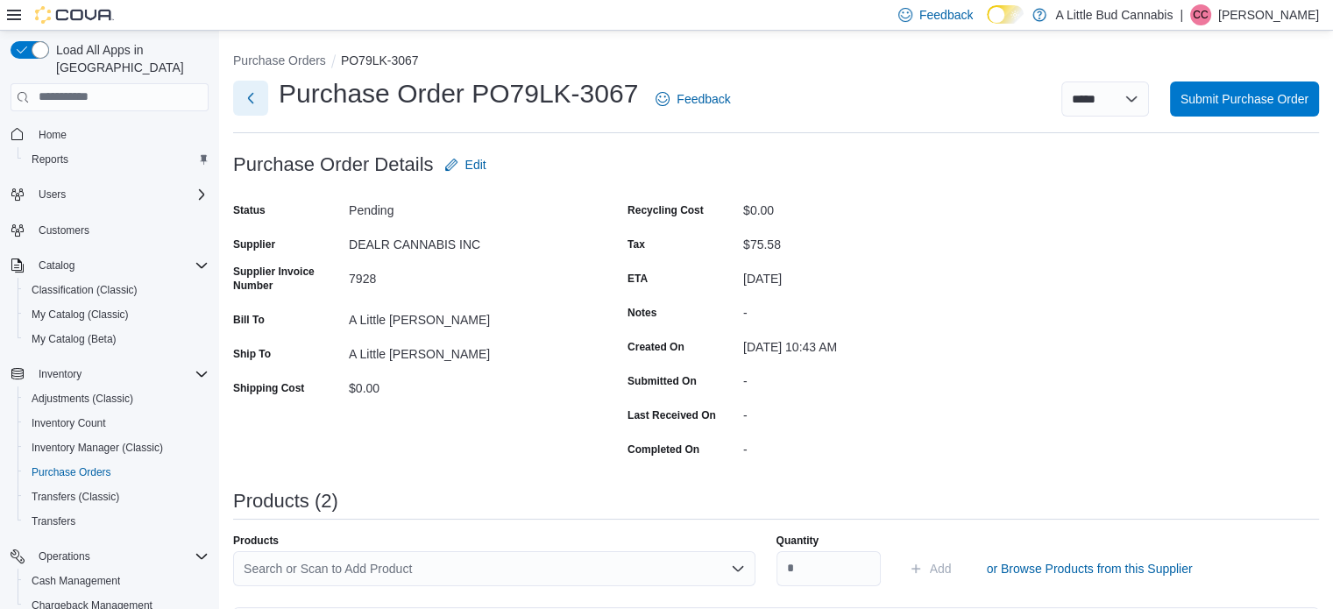
click at [247, 93] on button "Next" at bounding box center [250, 98] width 35 height 35
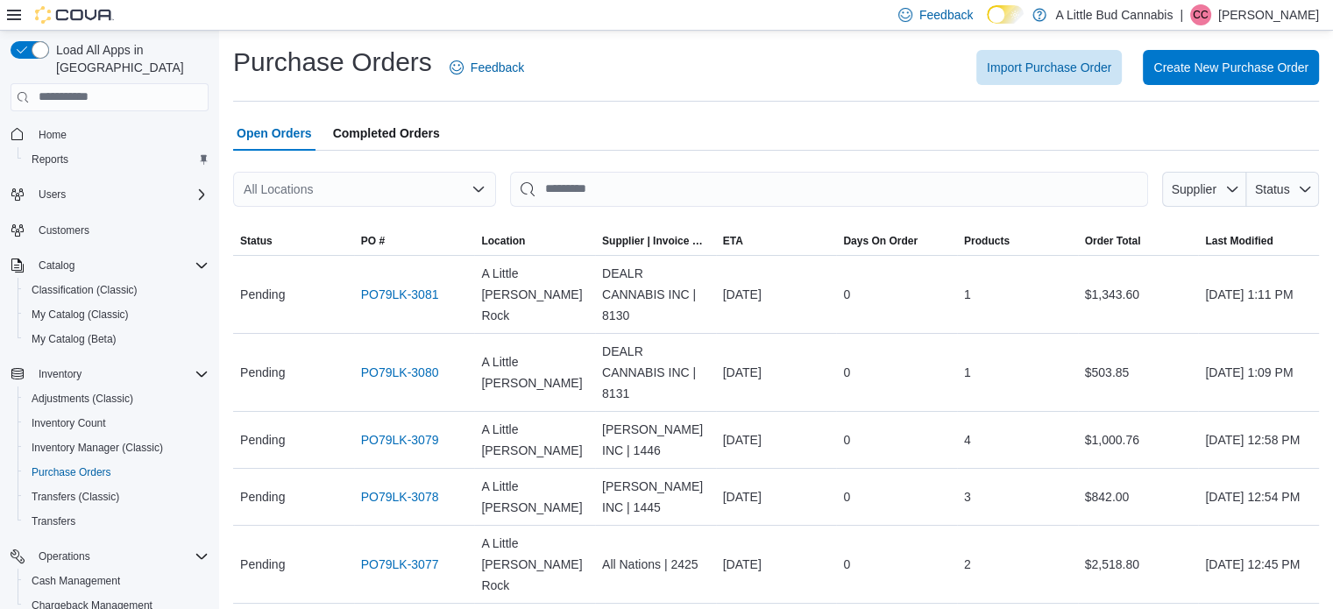
drag, startPoint x: 730, startPoint y: 121, endPoint x: 771, endPoint y: 131, distance: 41.5
click at [771, 131] on div "Open Orders Completed Orders" at bounding box center [776, 133] width 1086 height 35
